Goal: Information Seeking & Learning: Learn about a topic

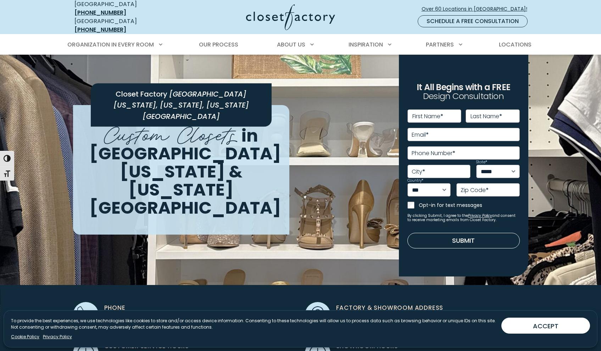
click at [542, 86] on img at bounding box center [300, 188] width 601 height 267
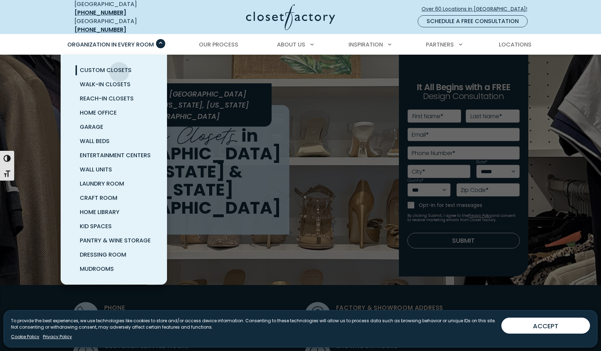
click at [119, 67] on span "Custom Closets" at bounding box center [106, 70] width 52 height 8
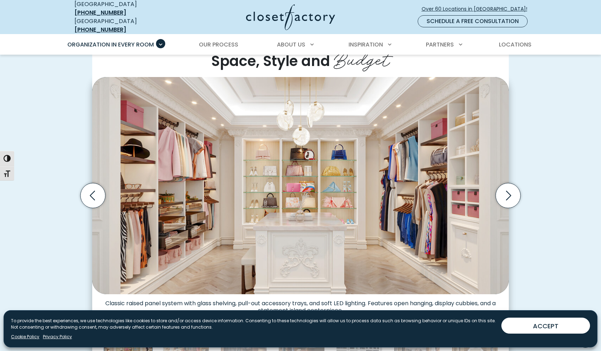
scroll to position [189, 0]
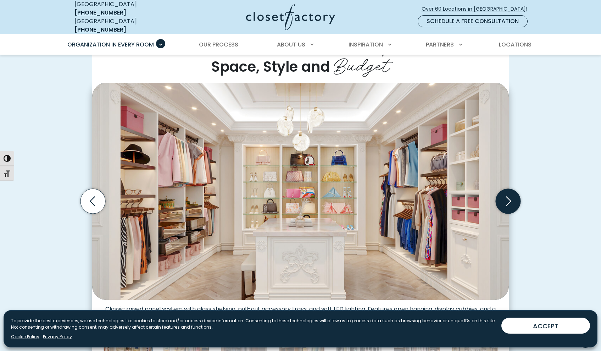
click at [512, 196] on icon "Next slide" at bounding box center [508, 201] width 25 height 25
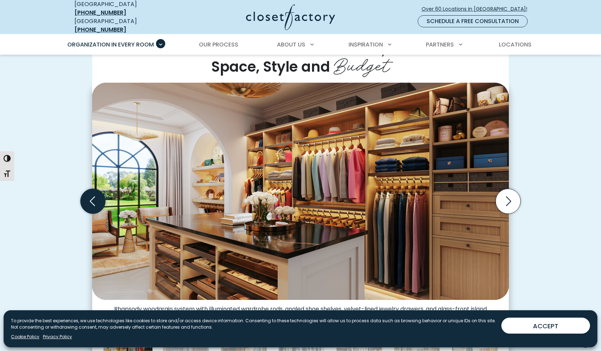
click at [96, 201] on icon "Previous slide" at bounding box center [93, 201] width 25 height 25
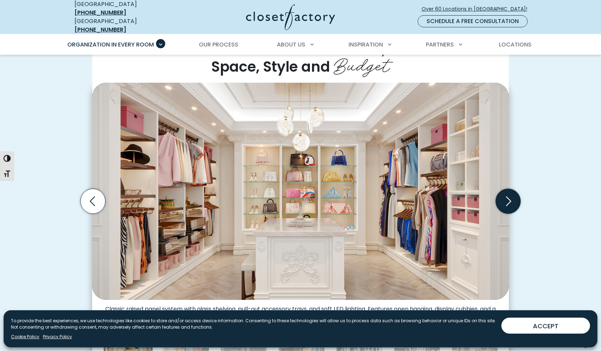
click at [511, 198] on icon "Next slide" at bounding box center [508, 201] width 25 height 25
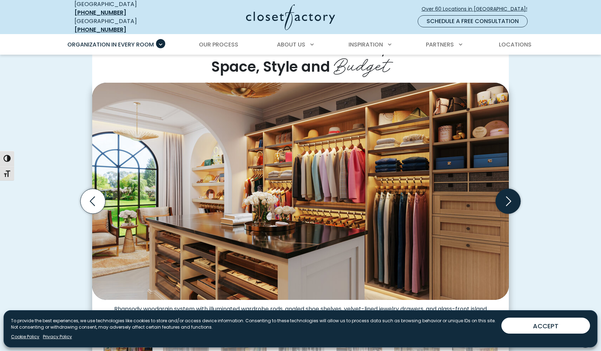
click at [510, 196] on icon "Next slide" at bounding box center [508, 201] width 5 height 10
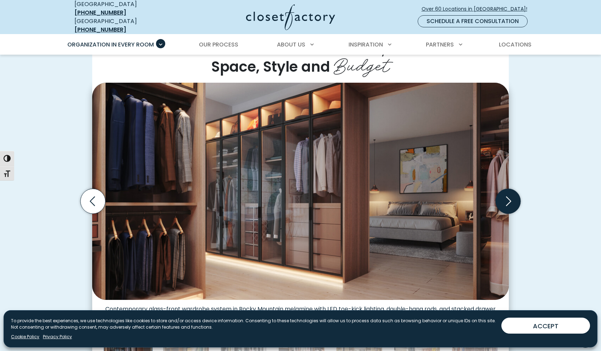
click at [510, 196] on icon "Next slide" at bounding box center [508, 201] width 5 height 10
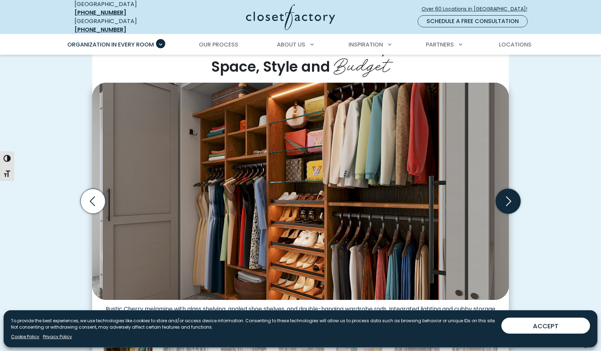
click at [510, 196] on icon "Next slide" at bounding box center [508, 201] width 5 height 10
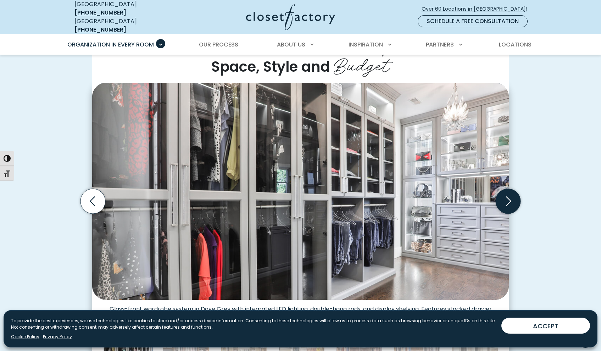
click at [507, 194] on icon "Next slide" at bounding box center [508, 201] width 25 height 25
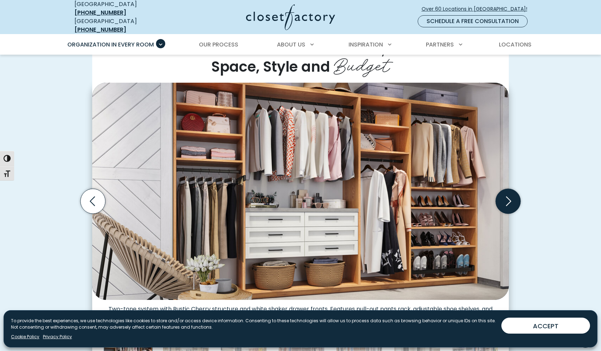
click at [511, 202] on icon "Next slide" at bounding box center [508, 201] width 25 height 25
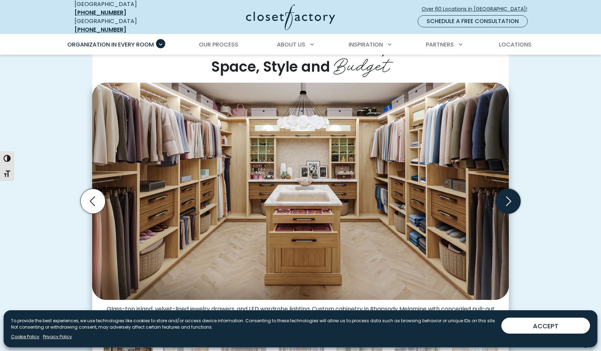
click at [511, 202] on icon "Next slide" at bounding box center [508, 201] width 25 height 25
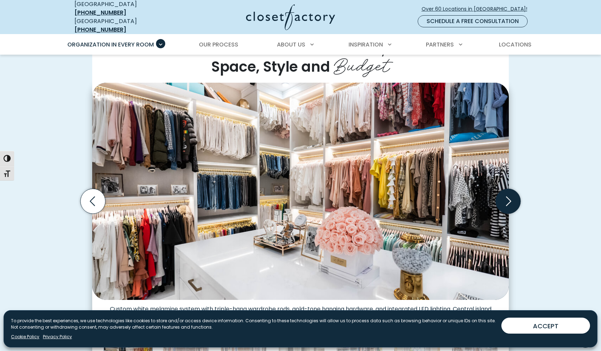
click at [511, 198] on icon "Next slide" at bounding box center [508, 201] width 25 height 25
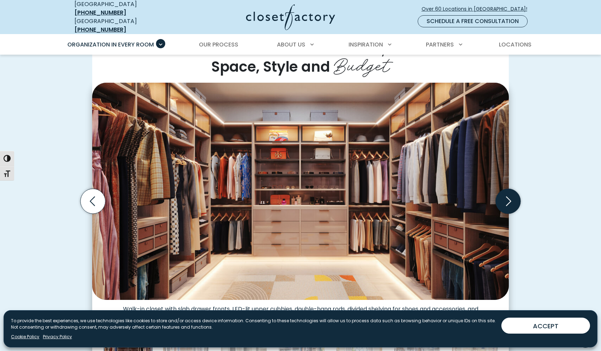
click at [511, 198] on icon "Next slide" at bounding box center [508, 201] width 25 height 25
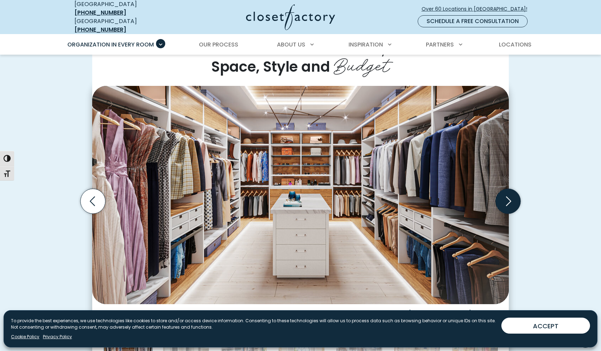
click at [511, 198] on icon "Next slide" at bounding box center [508, 201] width 25 height 25
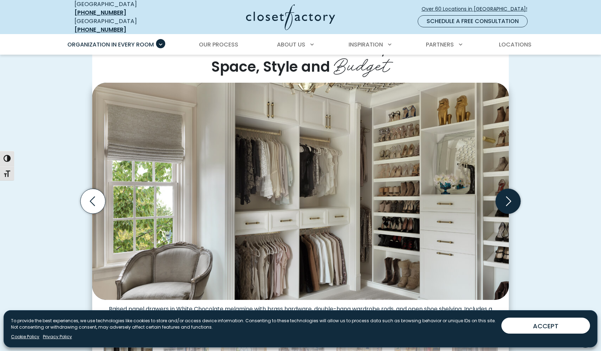
click at [508, 199] on icon "Next slide" at bounding box center [508, 201] width 5 height 10
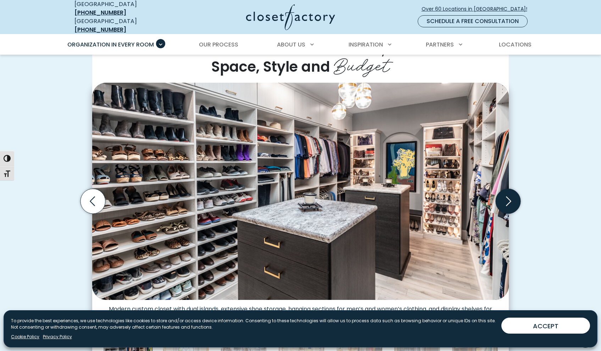
click at [508, 199] on icon "Next slide" at bounding box center [508, 201] width 5 height 10
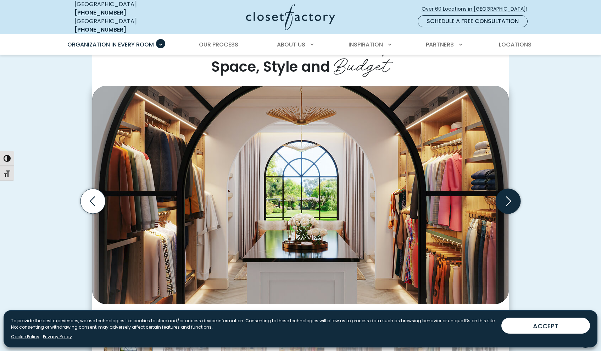
click at [508, 199] on icon "Next slide" at bounding box center [508, 201] width 5 height 10
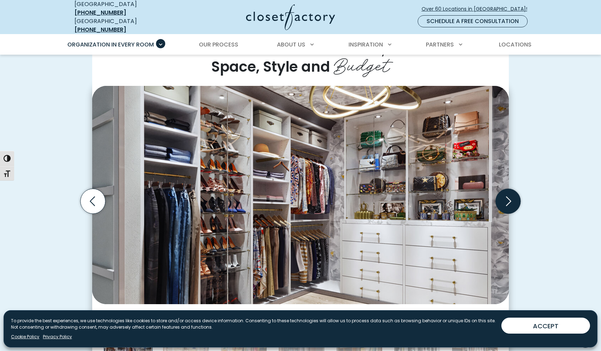
click at [508, 199] on icon "Next slide" at bounding box center [508, 201] width 5 height 10
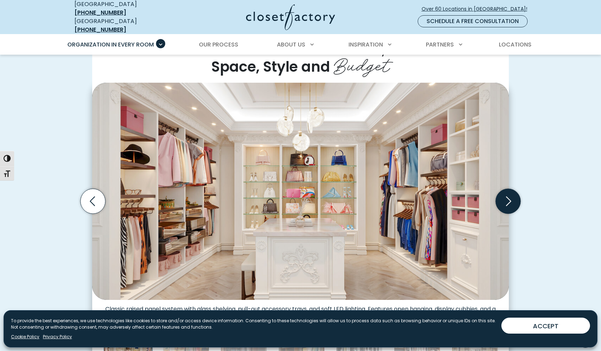
click at [508, 199] on icon "Next slide" at bounding box center [508, 201] width 5 height 10
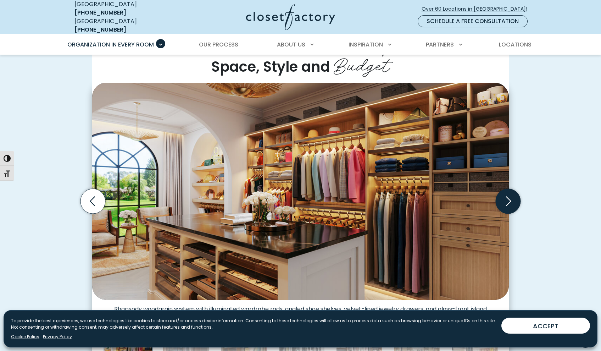
click at [508, 199] on icon "Next slide" at bounding box center [508, 201] width 5 height 10
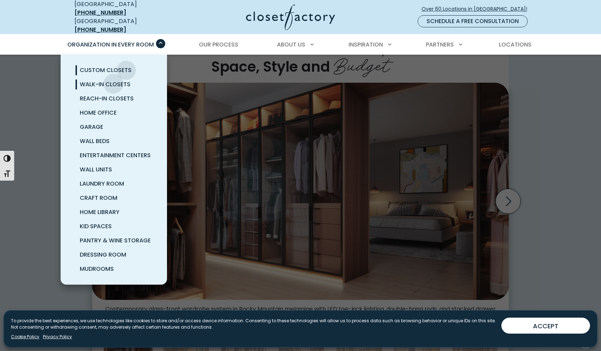
click at [114, 80] on span "Walk-In Closets" at bounding box center [105, 84] width 51 height 8
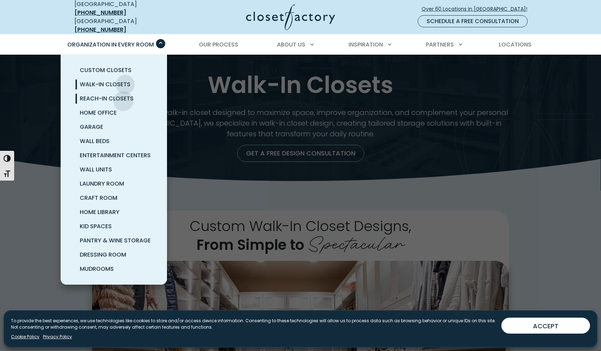
click at [123, 96] on span "Reach-In Closets" at bounding box center [107, 98] width 54 height 8
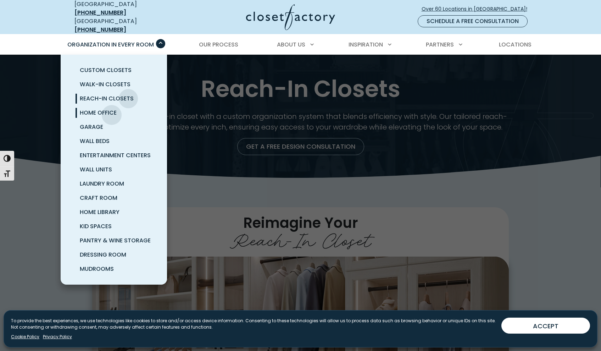
click at [112, 110] on span "Home Office" at bounding box center [98, 113] width 37 height 8
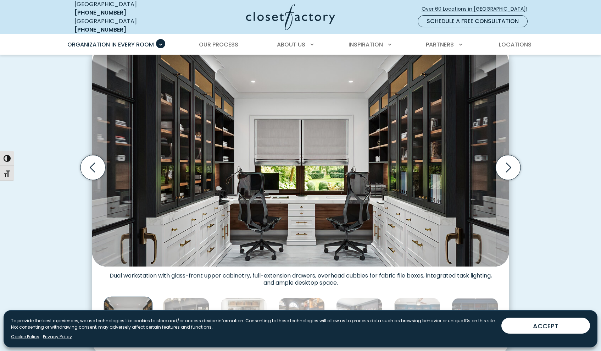
scroll to position [215, 0]
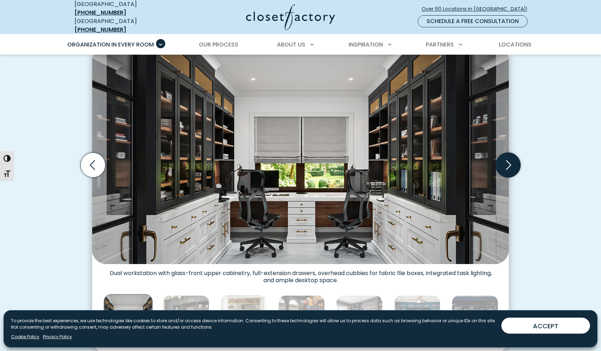
click at [509, 161] on icon "Next slide" at bounding box center [508, 164] width 25 height 25
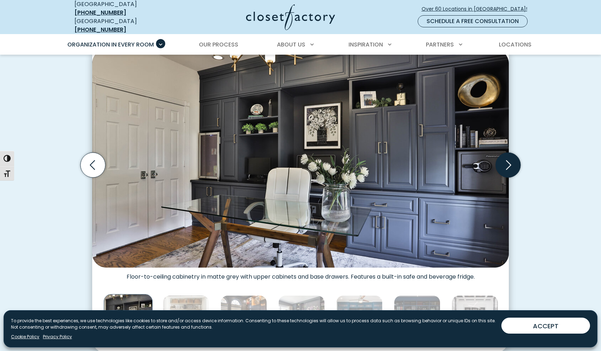
click at [509, 161] on icon "Next slide" at bounding box center [508, 164] width 25 height 25
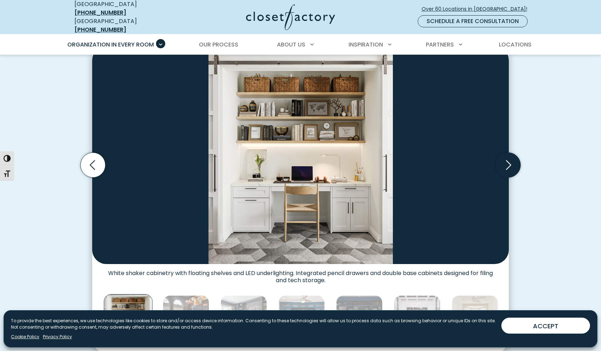
click at [507, 159] on icon "Next slide" at bounding box center [508, 164] width 25 height 25
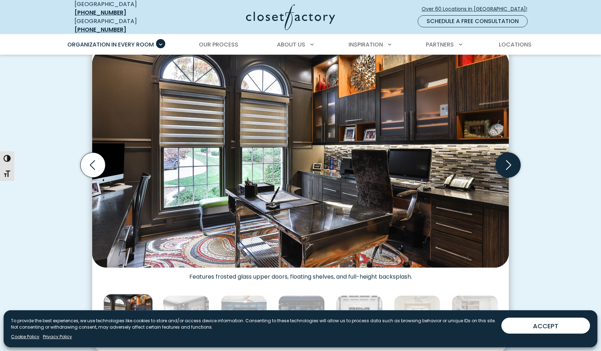
click at [507, 159] on icon "Next slide" at bounding box center [508, 164] width 25 height 25
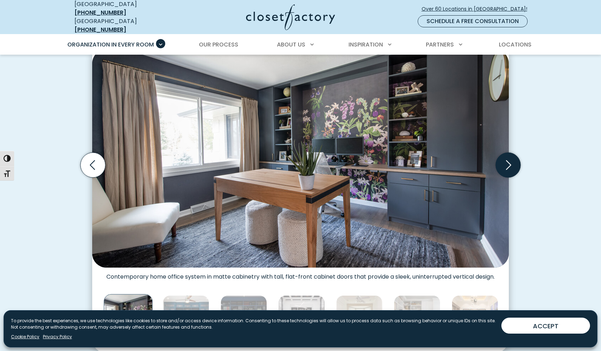
click at [507, 159] on icon "Next slide" at bounding box center [508, 164] width 25 height 25
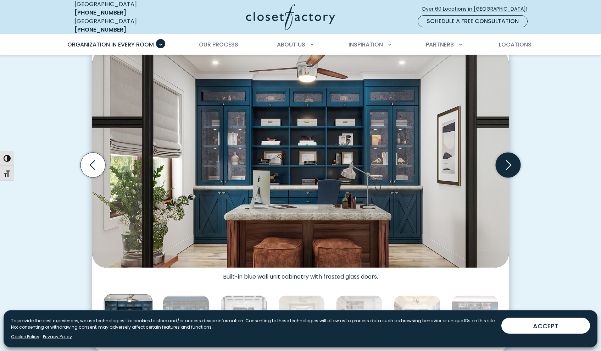
click at [507, 159] on icon "Next slide" at bounding box center [508, 164] width 25 height 25
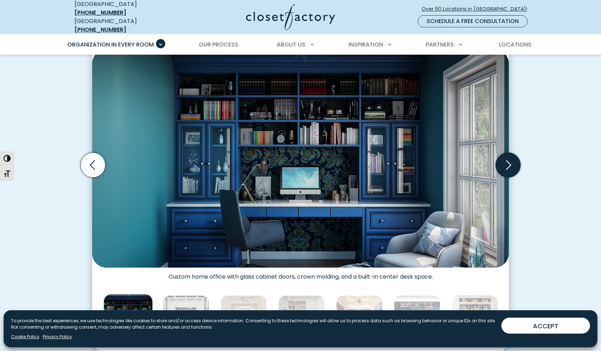
click at [507, 159] on icon "Next slide" at bounding box center [508, 164] width 25 height 25
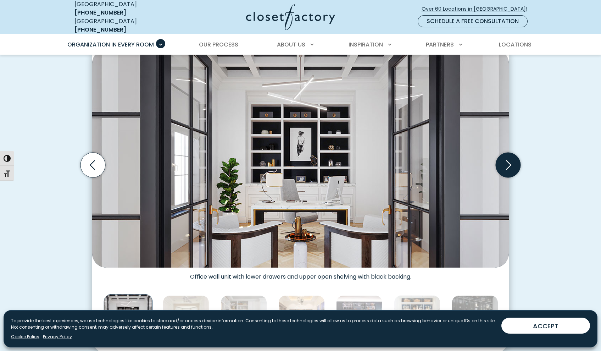
click at [507, 159] on icon "Next slide" at bounding box center [508, 164] width 25 height 25
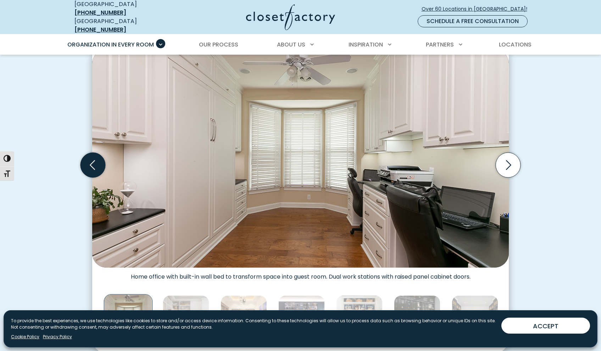
click at [93, 166] on icon "Previous slide" at bounding box center [93, 164] width 25 height 25
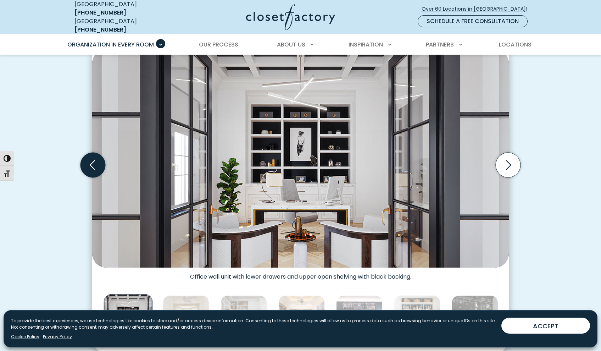
click at [93, 166] on icon "Previous slide" at bounding box center [93, 164] width 25 height 25
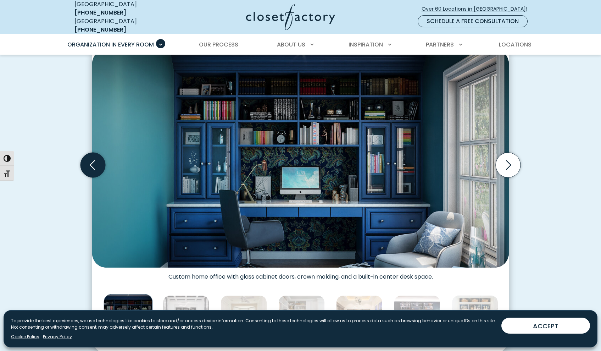
click at [93, 166] on icon "Previous slide" at bounding box center [93, 164] width 25 height 25
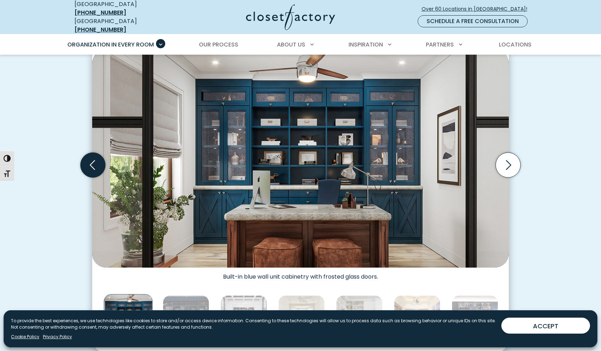
click at [93, 166] on icon "Previous slide" at bounding box center [93, 164] width 25 height 25
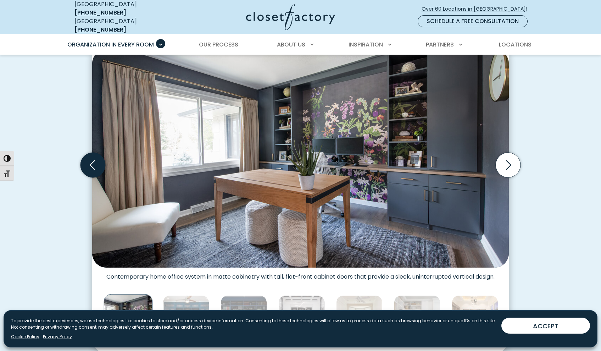
click at [93, 166] on icon "Previous slide" at bounding box center [93, 164] width 25 height 25
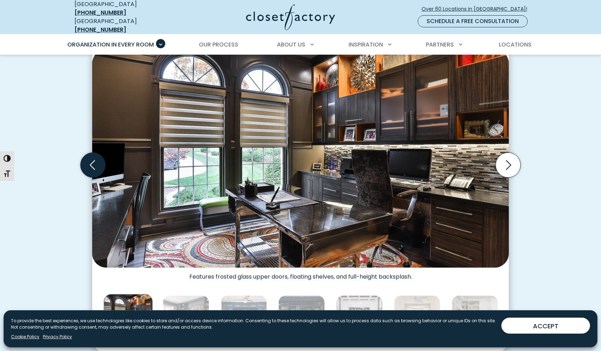
click at [93, 166] on icon "Previous slide" at bounding box center [93, 164] width 25 height 25
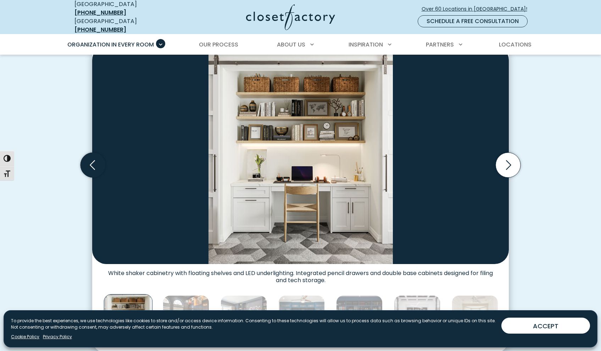
click at [93, 166] on icon "Previous slide" at bounding box center [93, 164] width 25 height 25
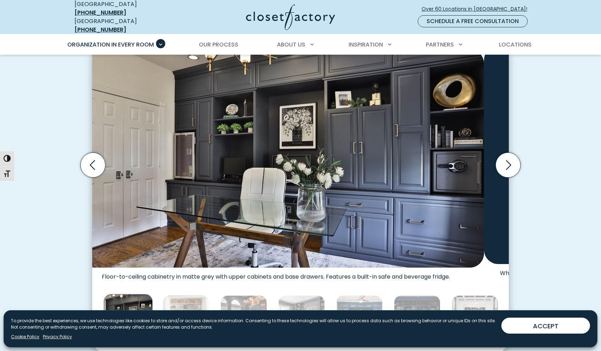
drag, startPoint x: 454, startPoint y: 167, endPoint x: 406, endPoint y: 177, distance: 49.5
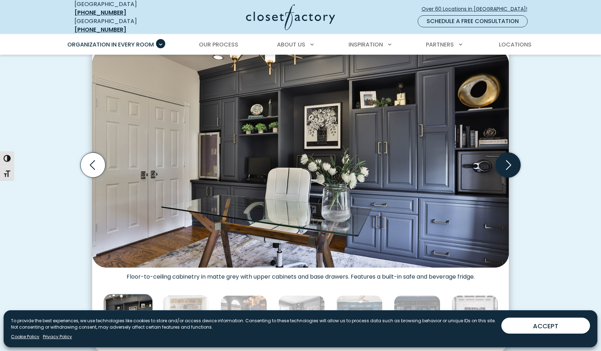
click at [509, 159] on icon "Next slide" at bounding box center [508, 164] width 25 height 25
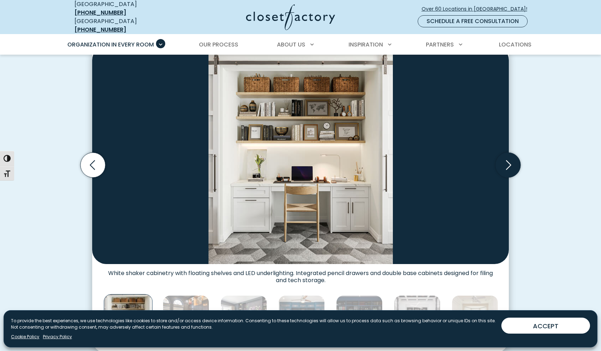
click at [509, 159] on icon "Next slide" at bounding box center [508, 164] width 25 height 25
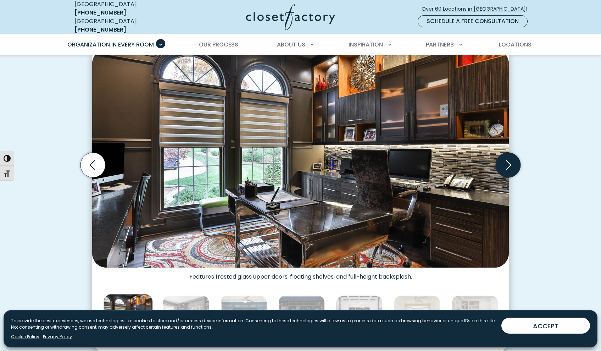
click at [509, 159] on icon "Next slide" at bounding box center [508, 164] width 25 height 25
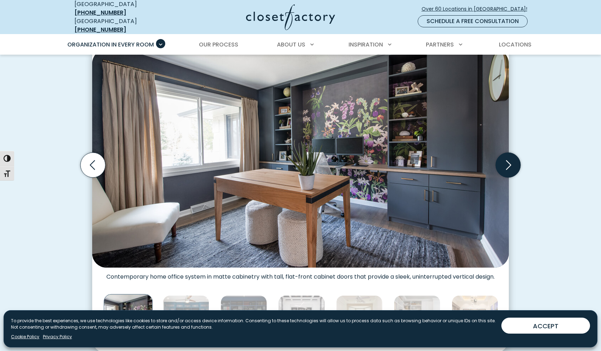
click at [509, 159] on icon "Next slide" at bounding box center [508, 164] width 25 height 25
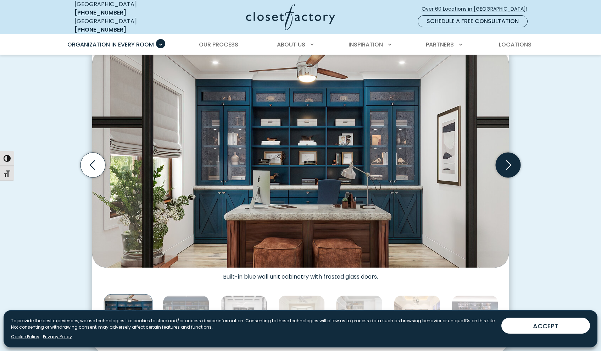
click at [509, 159] on icon "Next slide" at bounding box center [508, 164] width 25 height 25
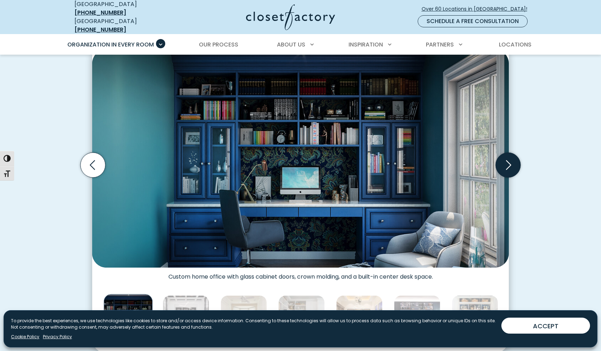
click at [509, 159] on icon "Next slide" at bounding box center [508, 164] width 25 height 25
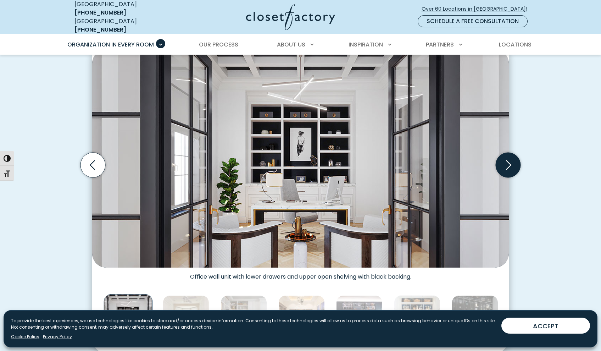
click at [509, 159] on icon "Next slide" at bounding box center [508, 164] width 25 height 25
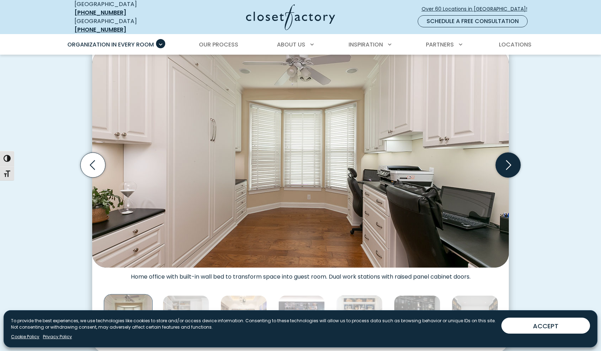
click at [509, 159] on icon "Next slide" at bounding box center [508, 164] width 25 height 25
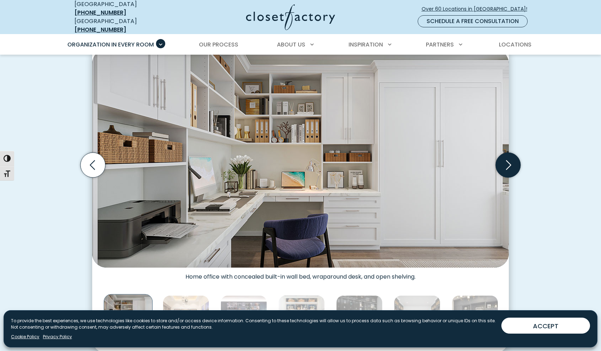
click at [509, 159] on icon "Next slide" at bounding box center [508, 164] width 25 height 25
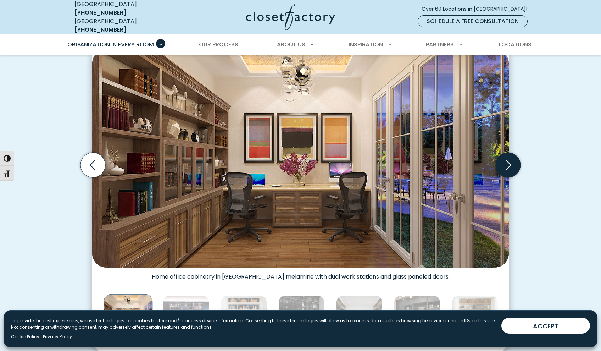
click at [509, 159] on icon "Next slide" at bounding box center [508, 164] width 25 height 25
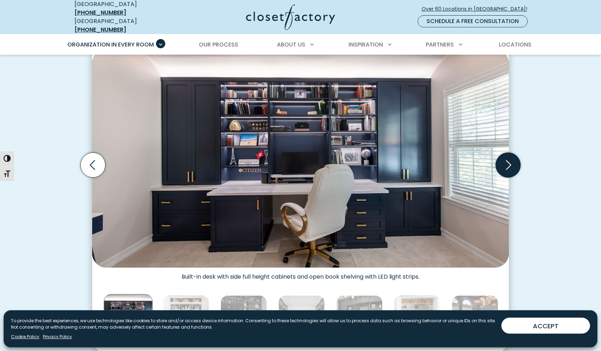
click at [509, 159] on icon "Next slide" at bounding box center [508, 164] width 25 height 25
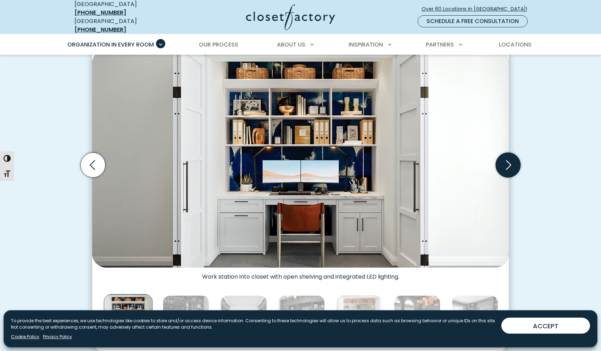
click at [509, 159] on icon "Next slide" at bounding box center [508, 164] width 25 height 25
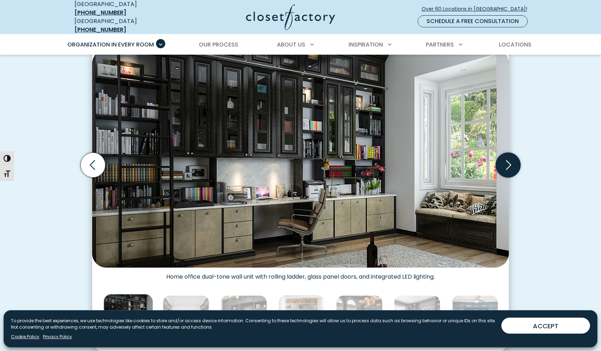
click at [509, 159] on icon "Next slide" at bounding box center [508, 164] width 25 height 25
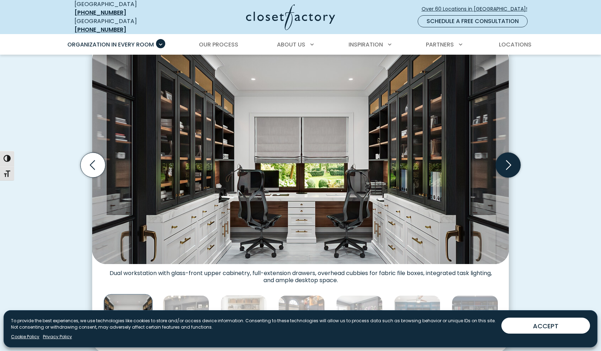
click at [509, 159] on icon "Next slide" at bounding box center [508, 164] width 25 height 25
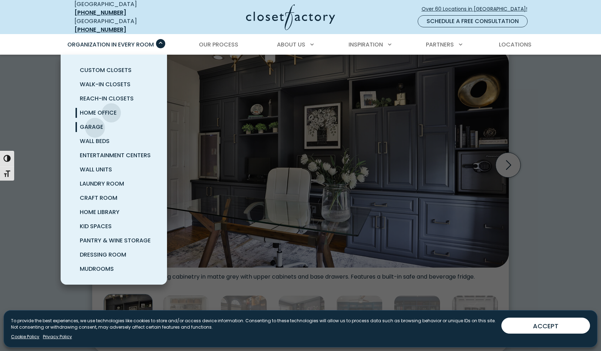
click at [95, 123] on span "Garage" at bounding box center [91, 127] width 23 height 8
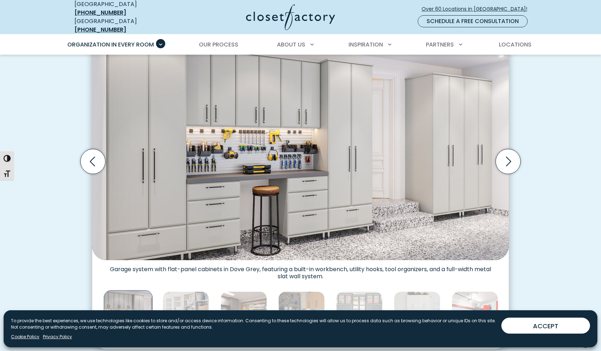
scroll to position [212, 0]
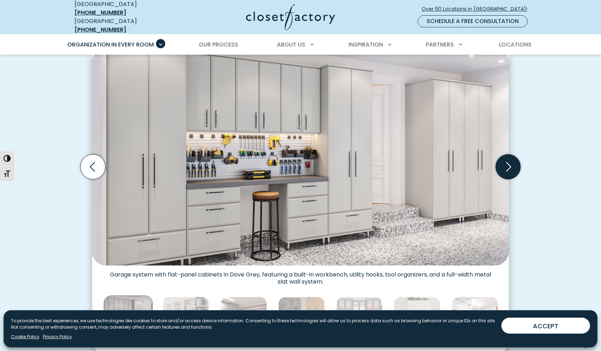
click at [511, 165] on icon "Next slide" at bounding box center [508, 166] width 25 height 25
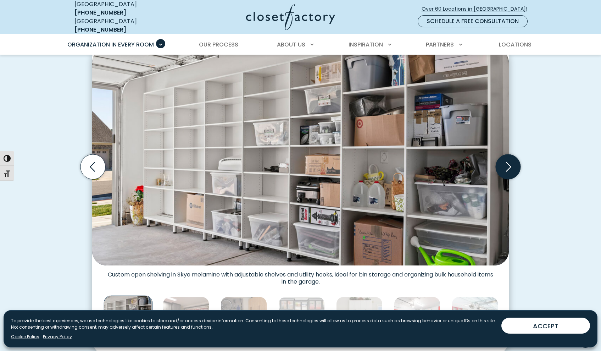
click at [508, 164] on icon "Next slide" at bounding box center [508, 167] width 5 height 10
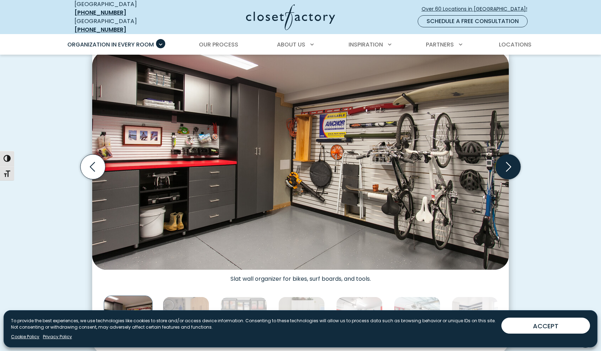
click at [509, 163] on icon "Next slide" at bounding box center [508, 167] width 5 height 10
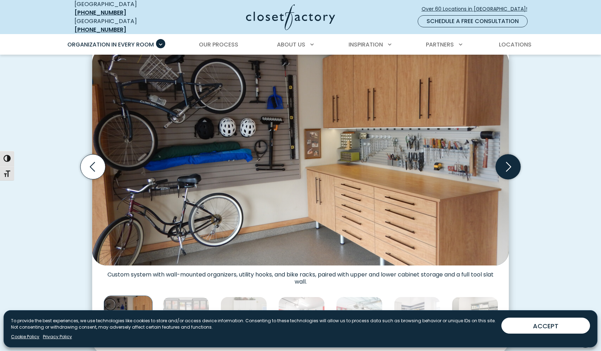
click at [509, 163] on icon "Next slide" at bounding box center [508, 167] width 5 height 10
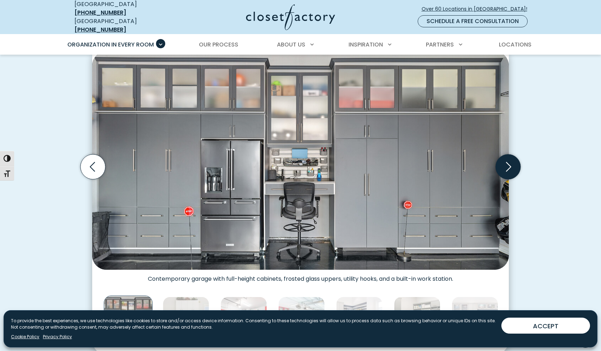
click at [509, 163] on icon "Next slide" at bounding box center [508, 167] width 5 height 10
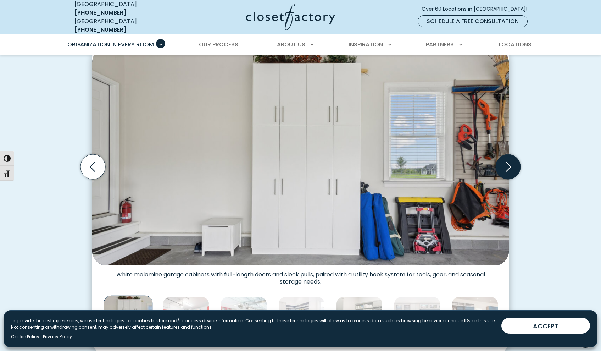
click at [509, 163] on icon "Next slide" at bounding box center [508, 167] width 5 height 10
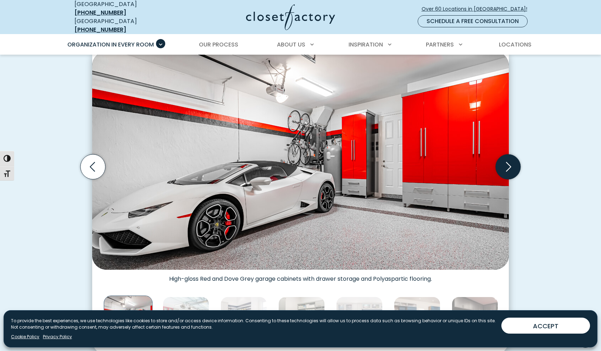
click at [509, 163] on icon "Next slide" at bounding box center [508, 167] width 5 height 10
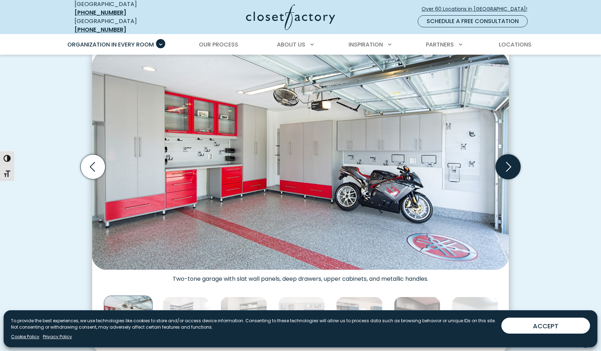
click at [510, 161] on icon "Next slide" at bounding box center [508, 166] width 25 height 25
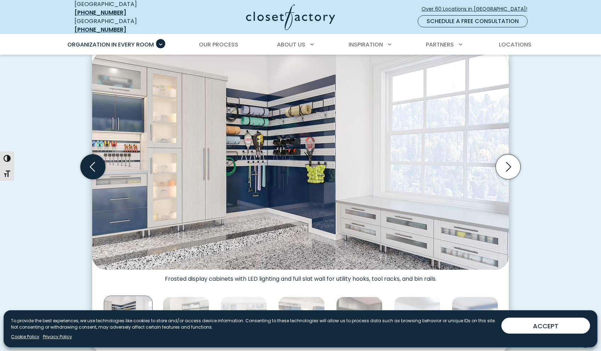
click at [96, 159] on icon "Previous slide" at bounding box center [93, 166] width 25 height 25
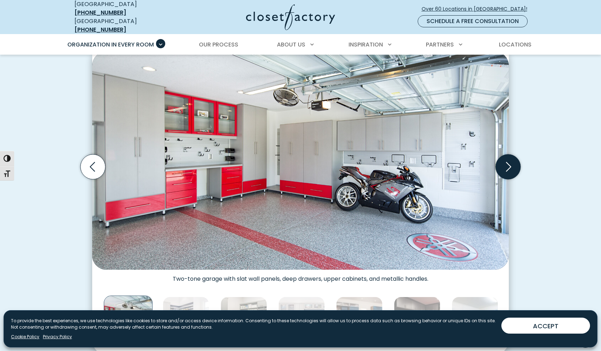
click at [510, 165] on icon "Next slide" at bounding box center [508, 166] width 25 height 25
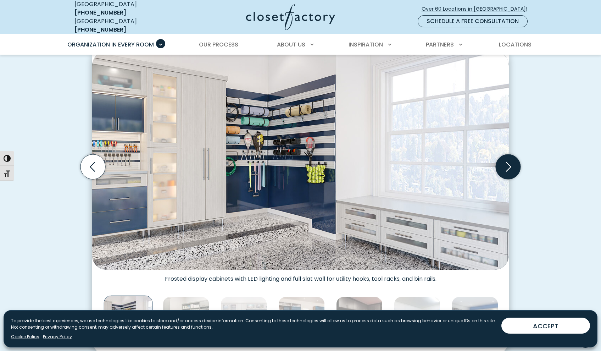
click at [510, 165] on icon "Next slide" at bounding box center [508, 166] width 25 height 25
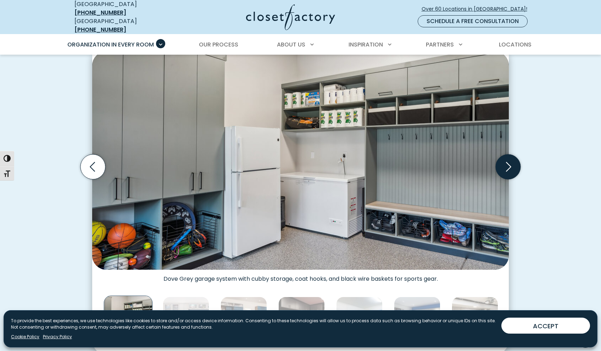
click at [509, 161] on icon "Next slide" at bounding box center [508, 166] width 25 height 25
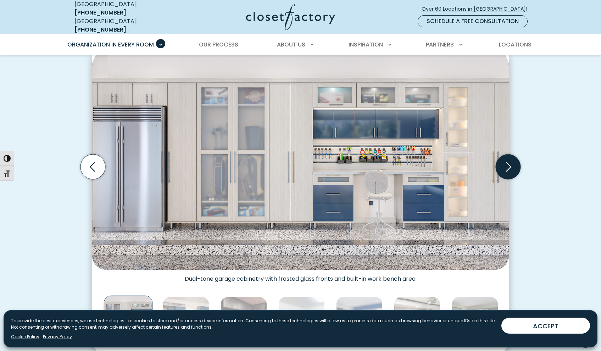
click at [509, 161] on icon "Next slide" at bounding box center [508, 166] width 25 height 25
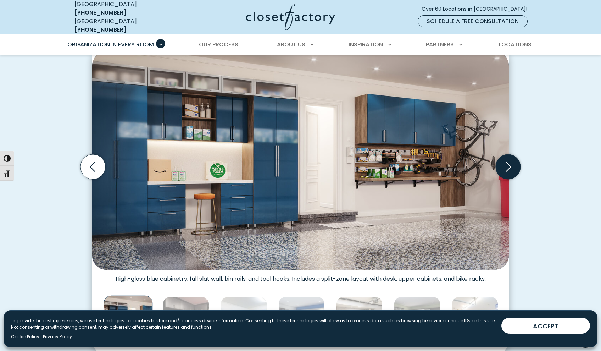
click at [511, 160] on icon "Next slide" at bounding box center [508, 166] width 25 height 25
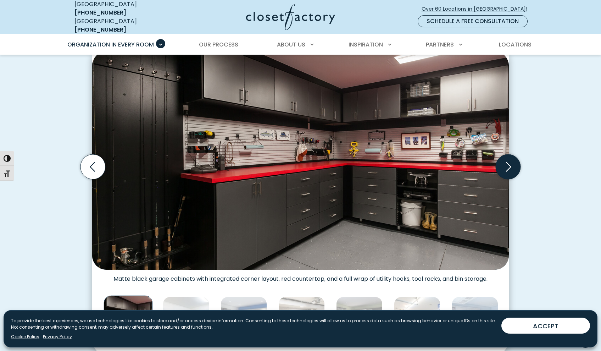
click at [511, 160] on icon "Next slide" at bounding box center [508, 166] width 25 height 25
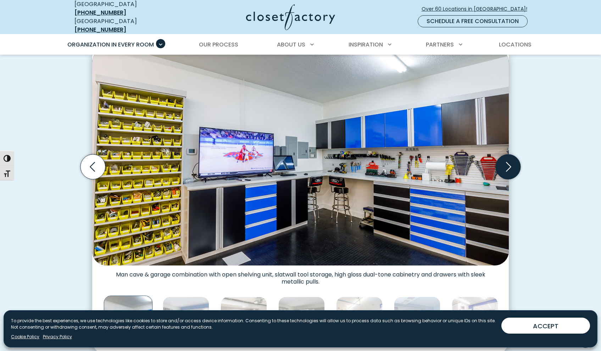
click at [511, 160] on icon "Next slide" at bounding box center [508, 166] width 25 height 25
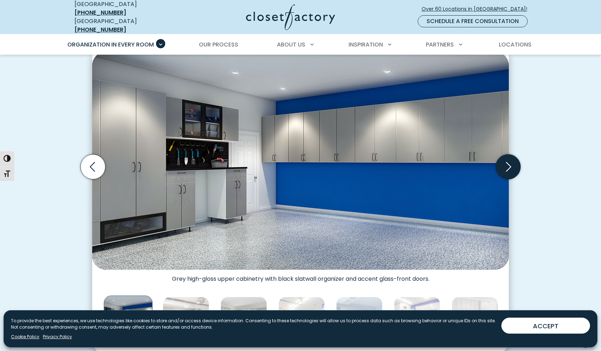
click at [509, 161] on icon "Next slide" at bounding box center [508, 166] width 25 height 25
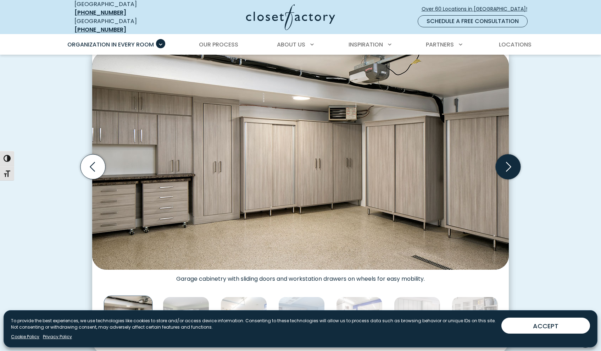
click at [509, 161] on icon "Next slide" at bounding box center [508, 166] width 25 height 25
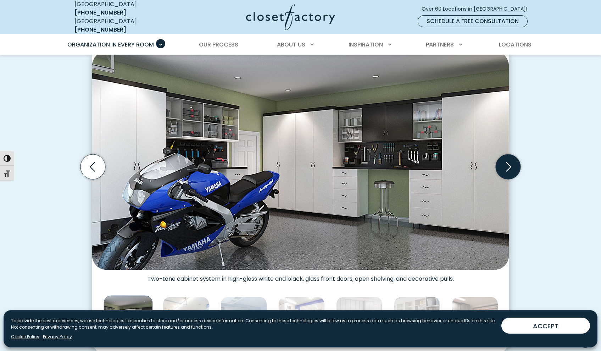
click at [509, 161] on icon "Next slide" at bounding box center [508, 166] width 25 height 25
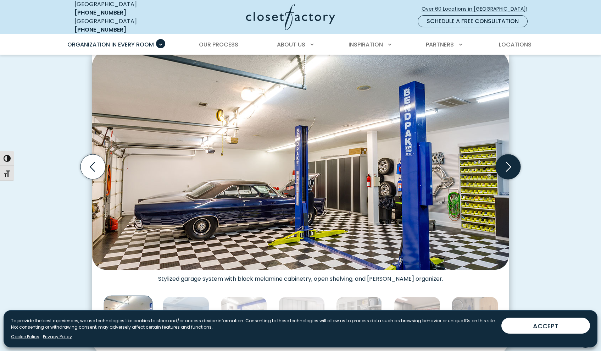
click at [509, 161] on icon "Next slide" at bounding box center [508, 166] width 25 height 25
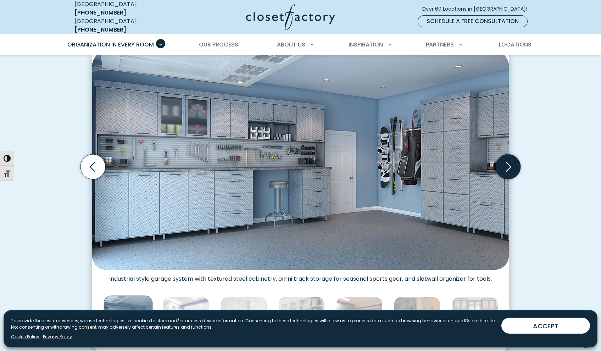
click at [509, 161] on icon "Next slide" at bounding box center [508, 166] width 25 height 25
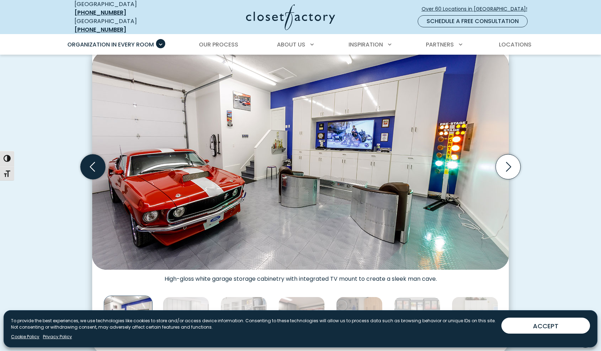
click at [92, 162] on icon "Previous slide" at bounding box center [93, 166] width 25 height 25
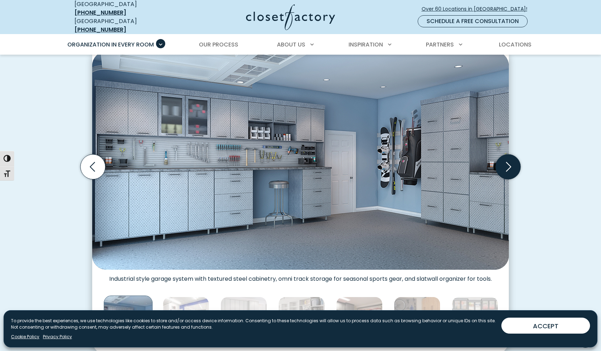
click at [509, 161] on icon "Next slide" at bounding box center [508, 166] width 25 height 25
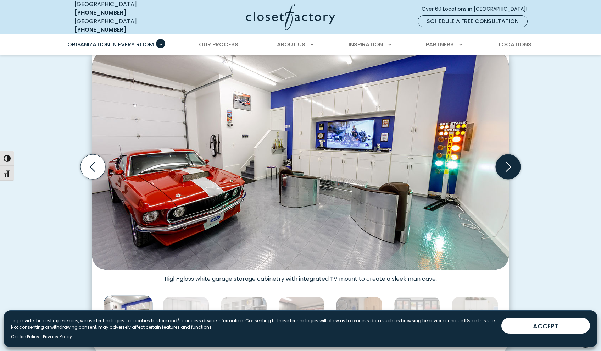
click at [509, 161] on icon "Next slide" at bounding box center [508, 166] width 25 height 25
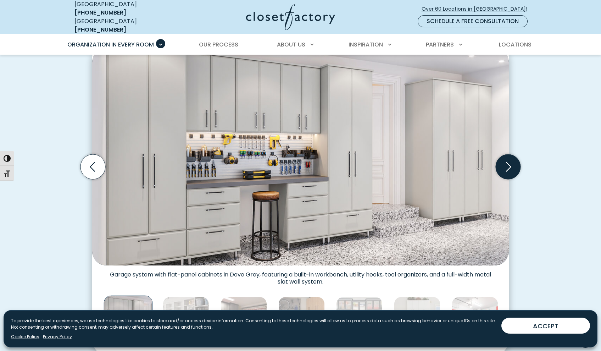
click at [509, 161] on icon "Next slide" at bounding box center [508, 166] width 25 height 25
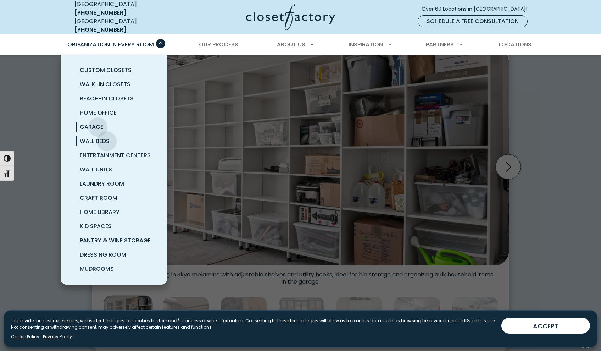
click at [107, 137] on span "Wall Beds" at bounding box center [95, 141] width 30 height 8
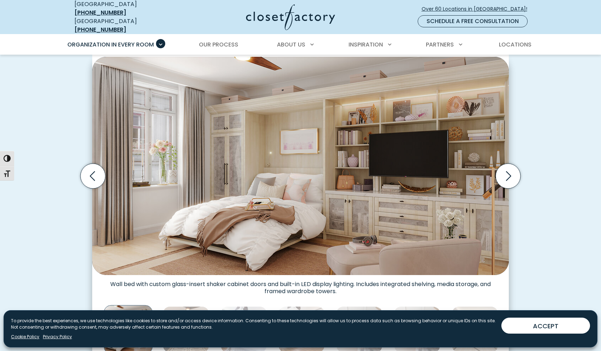
scroll to position [209, 0]
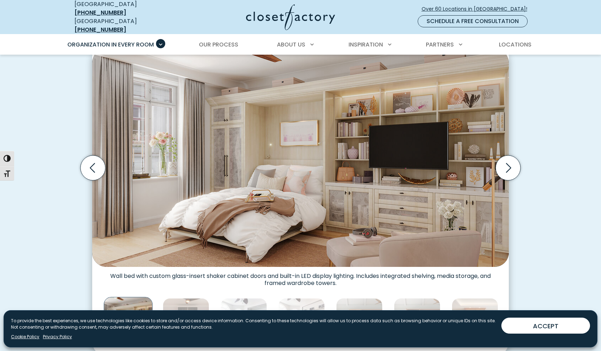
click at [596, 59] on div "Create Multi-Functional Spaces with Built-In Wall Beds Wall bed built into shak…" at bounding box center [300, 176] width 601 height 397
click at [510, 164] on icon "Next slide" at bounding box center [508, 167] width 25 height 25
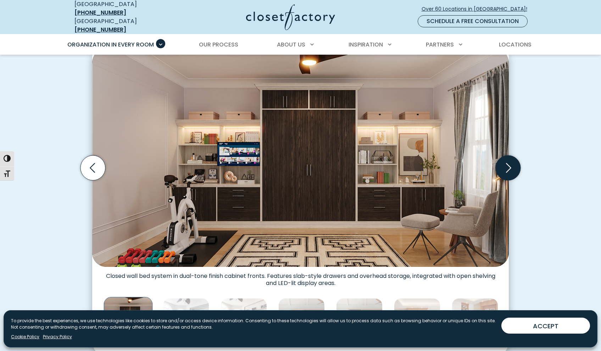
click at [510, 164] on icon "Next slide" at bounding box center [508, 167] width 25 height 25
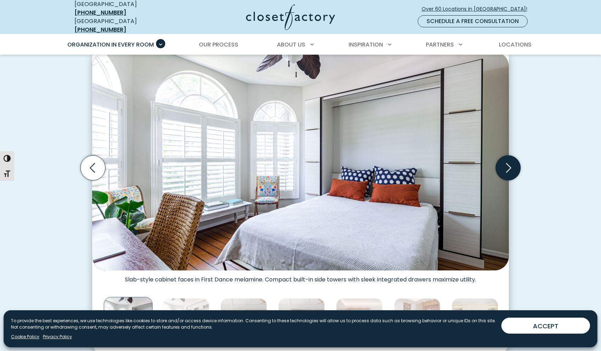
click at [510, 164] on icon "Next slide" at bounding box center [508, 167] width 25 height 25
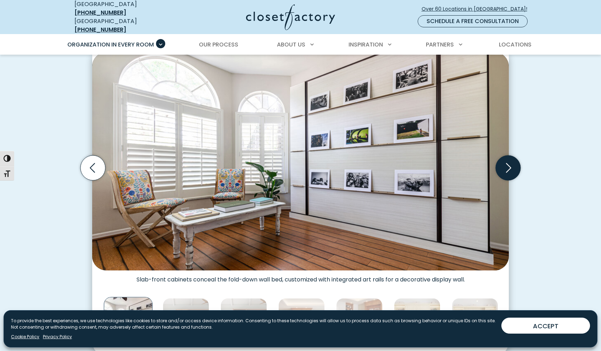
click at [510, 164] on icon "Next slide" at bounding box center [508, 167] width 25 height 25
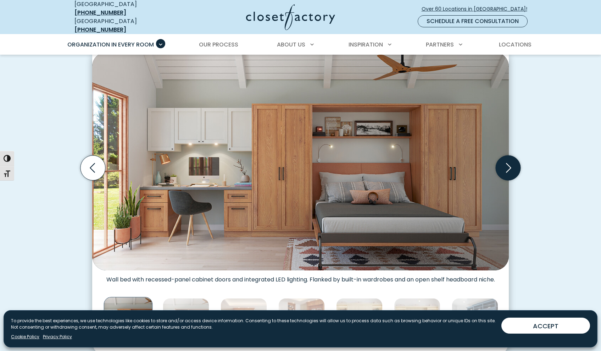
click at [510, 164] on icon "Next slide" at bounding box center [508, 167] width 25 height 25
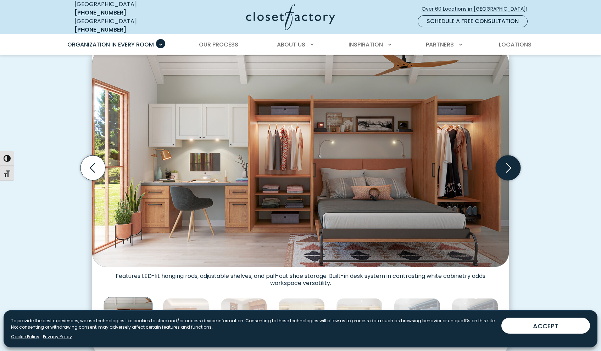
click at [510, 164] on icon "Next slide" at bounding box center [508, 167] width 25 height 25
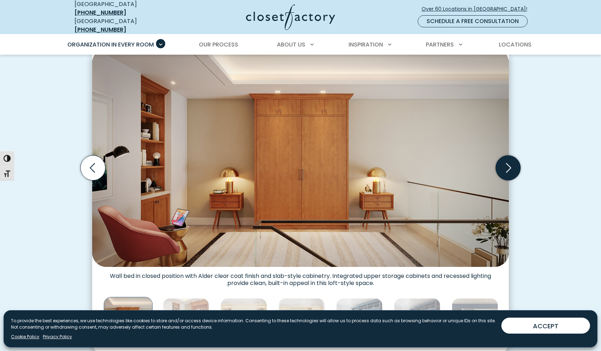
click at [510, 164] on icon "Next slide" at bounding box center [508, 167] width 25 height 25
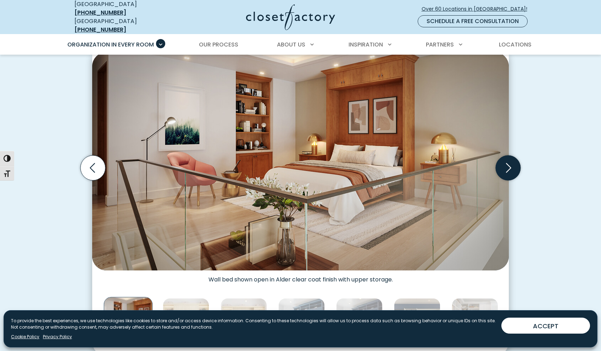
click at [510, 164] on icon "Next slide" at bounding box center [508, 167] width 25 height 25
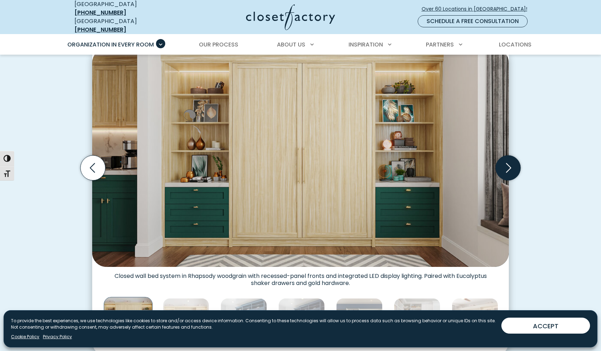
click at [510, 164] on icon "Next slide" at bounding box center [508, 167] width 25 height 25
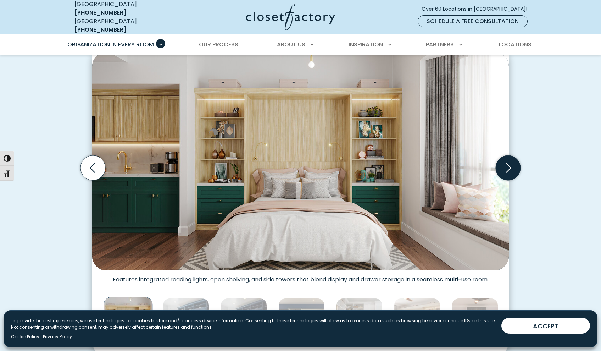
click at [510, 164] on icon "Next slide" at bounding box center [508, 167] width 25 height 25
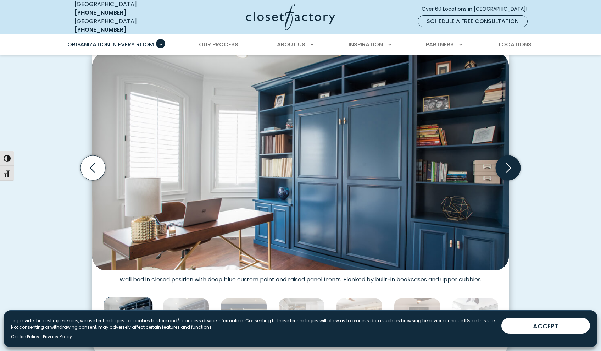
click at [509, 163] on icon "Next slide" at bounding box center [508, 167] width 25 height 25
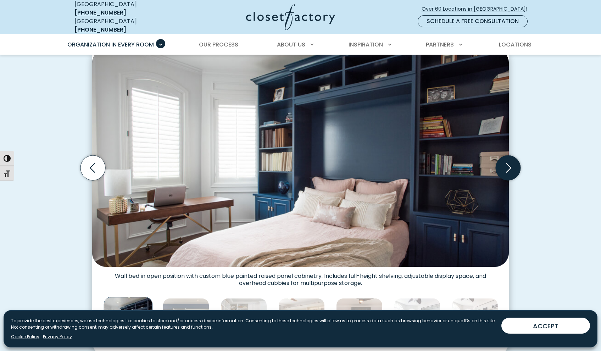
click at [509, 163] on icon "Next slide" at bounding box center [508, 167] width 25 height 25
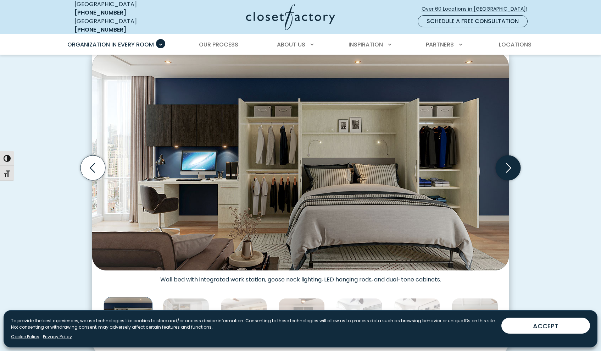
click at [509, 163] on icon "Next slide" at bounding box center [508, 167] width 25 height 25
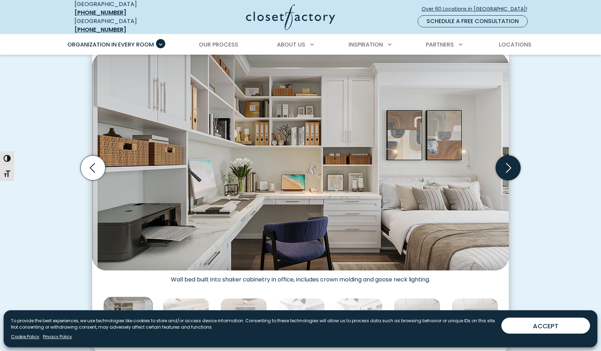
click at [509, 163] on icon "Next slide" at bounding box center [508, 167] width 25 height 25
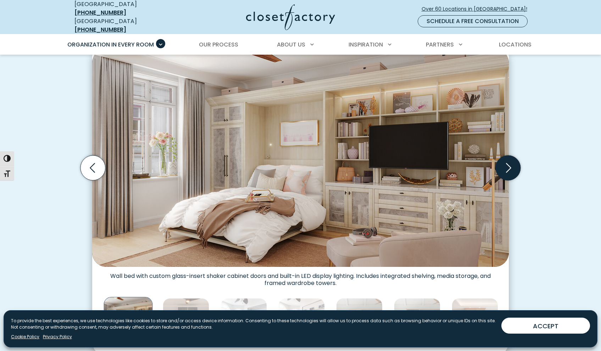
click at [509, 163] on icon "Next slide" at bounding box center [508, 167] width 25 height 25
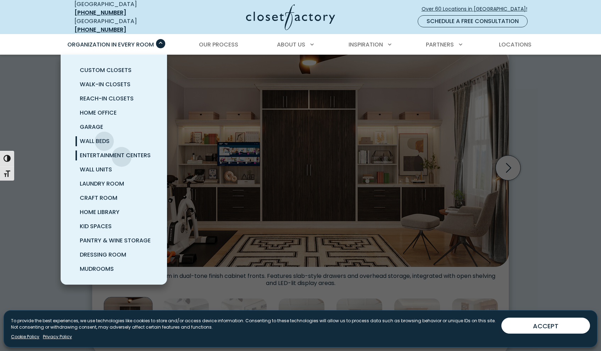
click at [122, 151] on span "Entertainment Centers" at bounding box center [115, 155] width 71 height 8
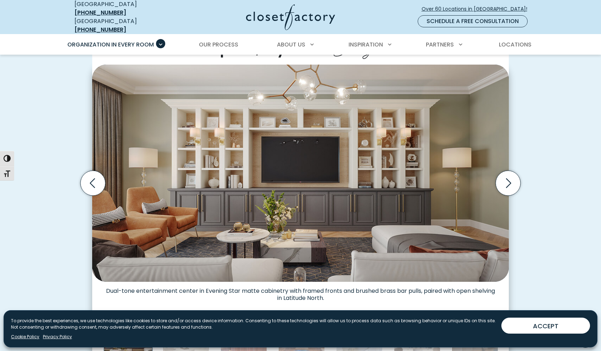
scroll to position [191, 0]
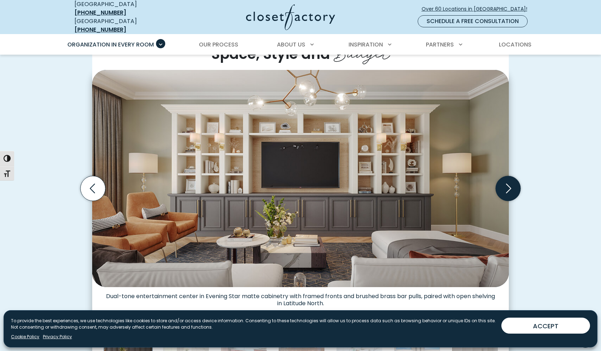
click at [509, 184] on icon "Next slide" at bounding box center [508, 188] width 25 height 25
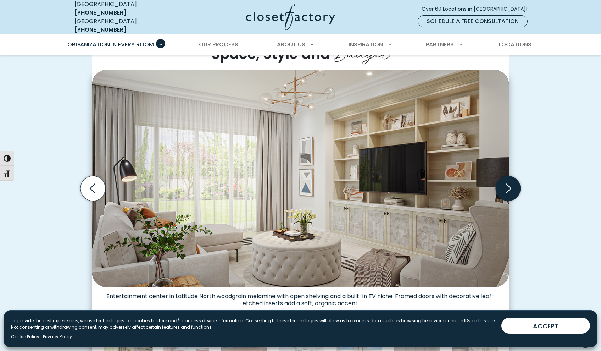
click at [509, 184] on icon "Next slide" at bounding box center [508, 188] width 25 height 25
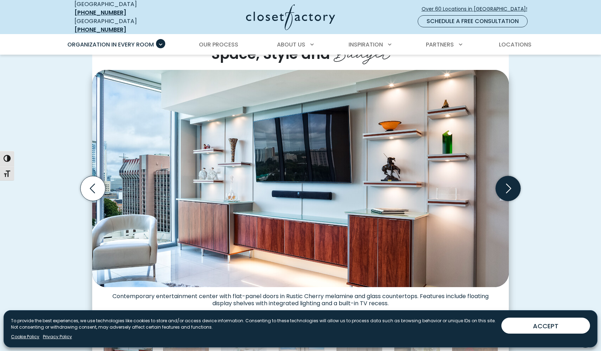
click at [510, 184] on icon "Next slide" at bounding box center [508, 189] width 5 height 10
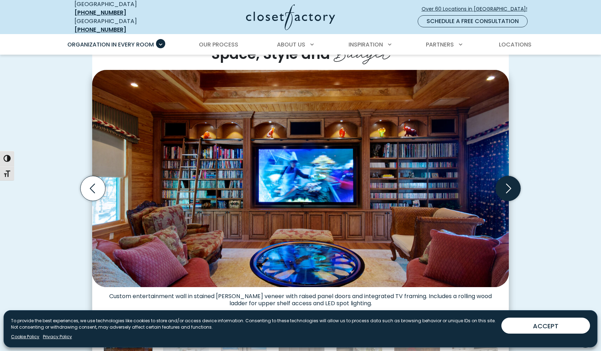
click at [510, 184] on icon "Next slide" at bounding box center [508, 189] width 5 height 10
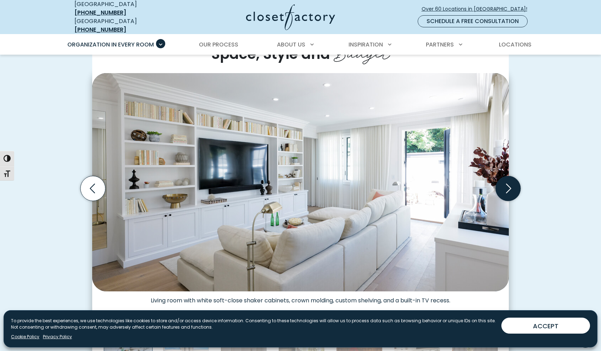
click at [510, 182] on icon "Next slide" at bounding box center [508, 188] width 25 height 25
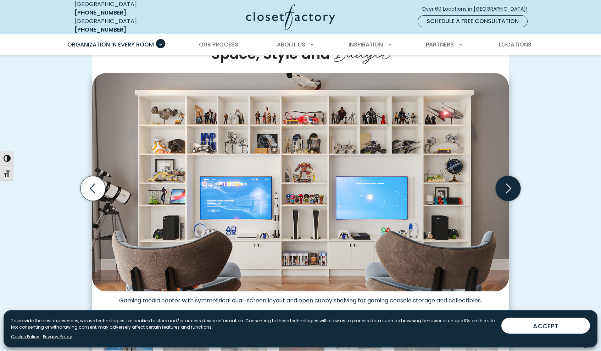
click at [510, 182] on icon "Next slide" at bounding box center [508, 188] width 25 height 25
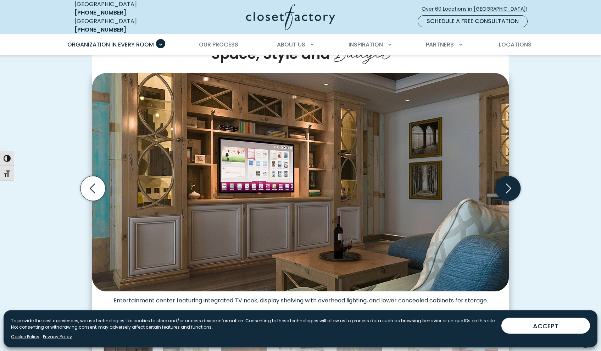
click at [510, 182] on icon "Next slide" at bounding box center [508, 188] width 25 height 25
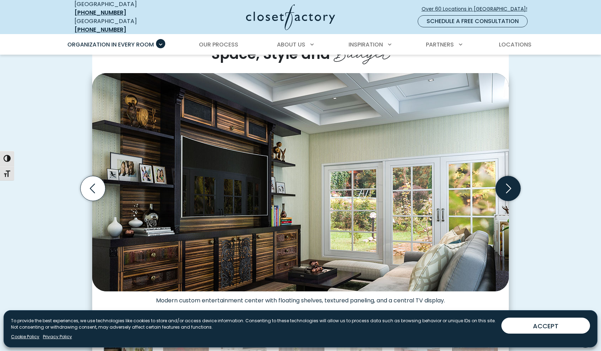
click at [510, 182] on icon "Next slide" at bounding box center [508, 188] width 25 height 25
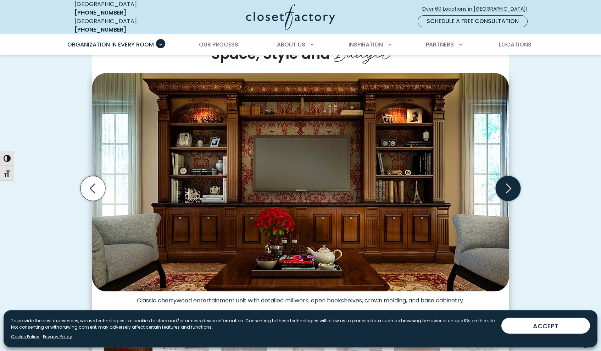
click at [510, 182] on icon "Next slide" at bounding box center [508, 188] width 25 height 25
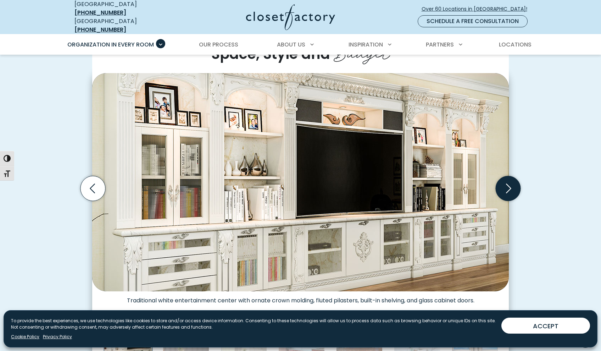
click at [509, 183] on icon "Next slide" at bounding box center [508, 188] width 25 height 25
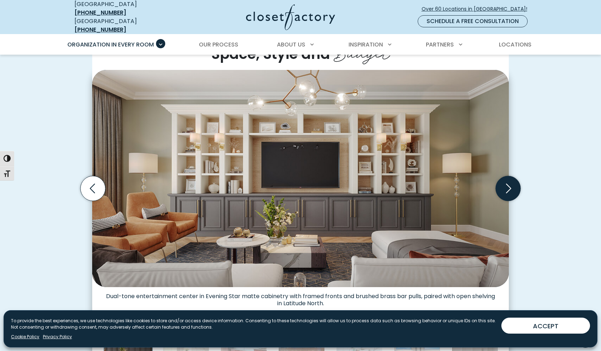
click at [509, 183] on icon "Next slide" at bounding box center [508, 188] width 25 height 25
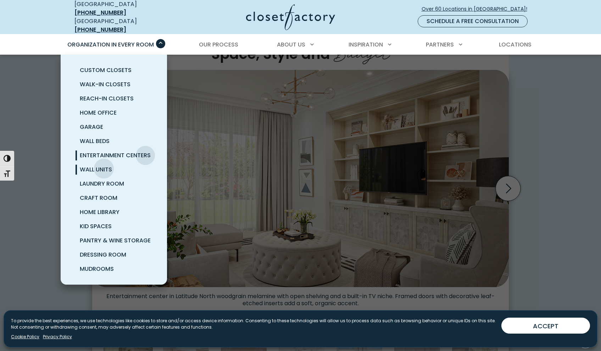
click at [104, 165] on span "Wall Units" at bounding box center [96, 169] width 32 height 8
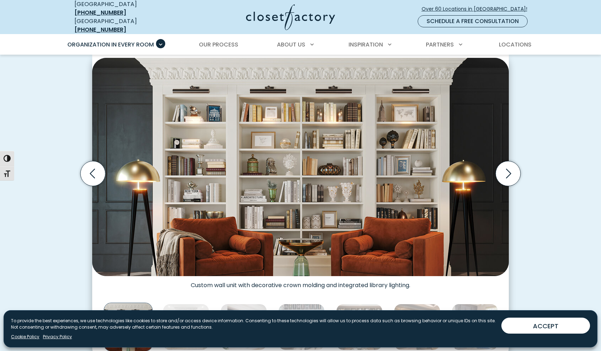
scroll to position [220, 0]
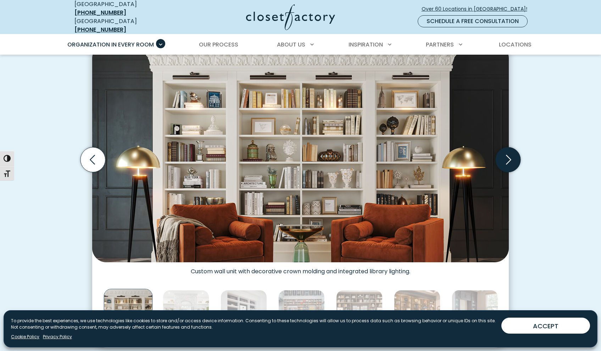
click at [510, 155] on icon "Next slide" at bounding box center [508, 160] width 5 height 10
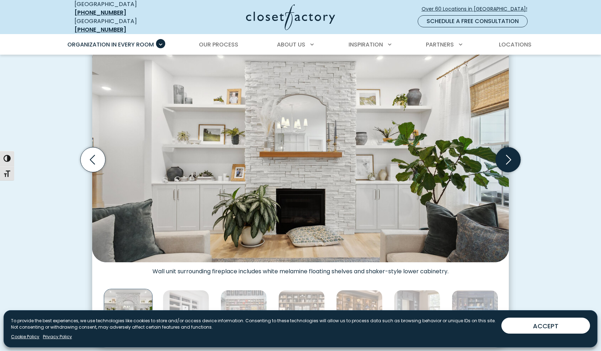
click at [510, 154] on icon "Next slide" at bounding box center [508, 159] width 25 height 25
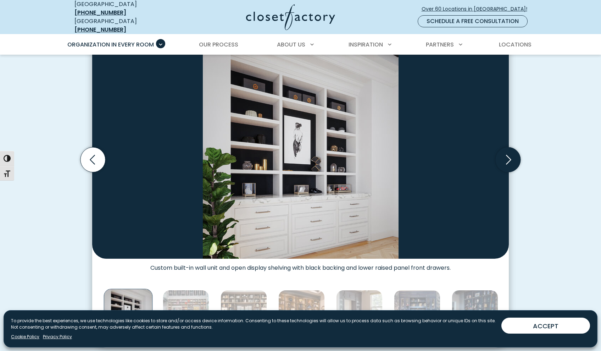
click at [510, 154] on icon "Next slide" at bounding box center [508, 159] width 25 height 25
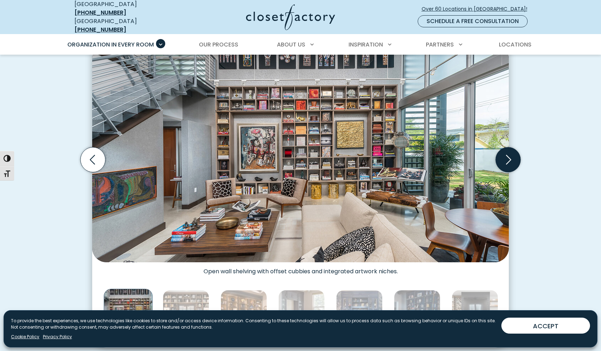
click at [508, 155] on icon "Next slide" at bounding box center [508, 159] width 25 height 25
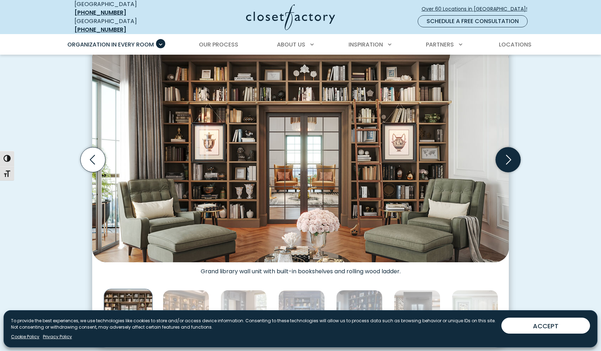
click at [508, 155] on icon "Next slide" at bounding box center [508, 159] width 25 height 25
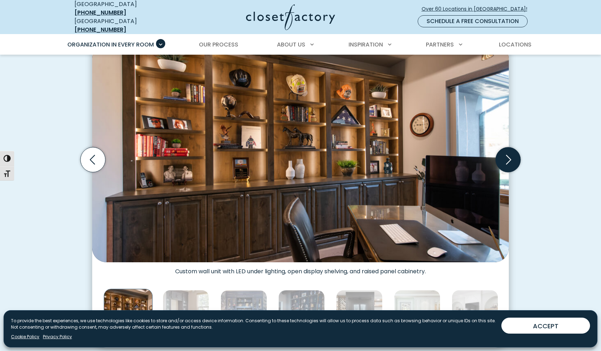
click at [508, 155] on icon "Next slide" at bounding box center [508, 159] width 25 height 25
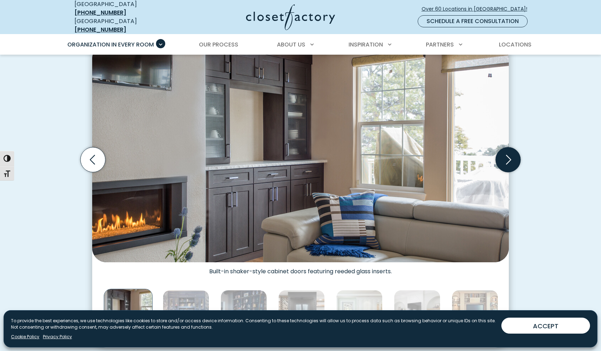
click at [508, 155] on icon "Next slide" at bounding box center [508, 159] width 25 height 25
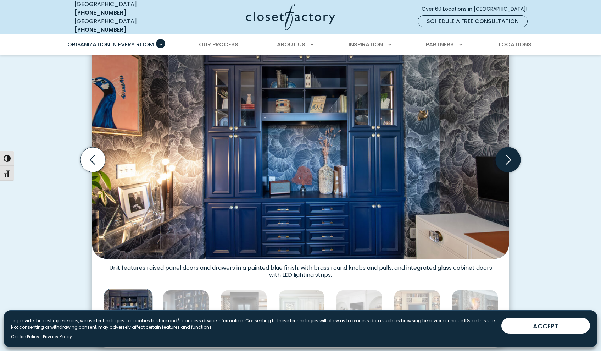
click at [508, 155] on icon "Next slide" at bounding box center [508, 159] width 25 height 25
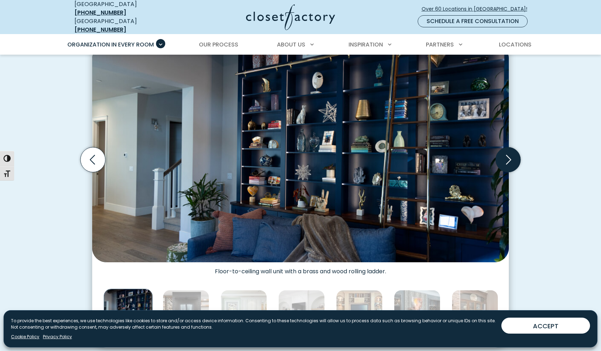
click at [508, 155] on icon "Next slide" at bounding box center [508, 159] width 25 height 25
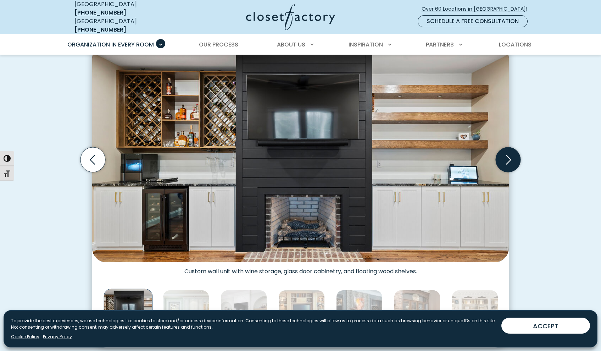
click at [508, 155] on icon "Next slide" at bounding box center [508, 159] width 25 height 25
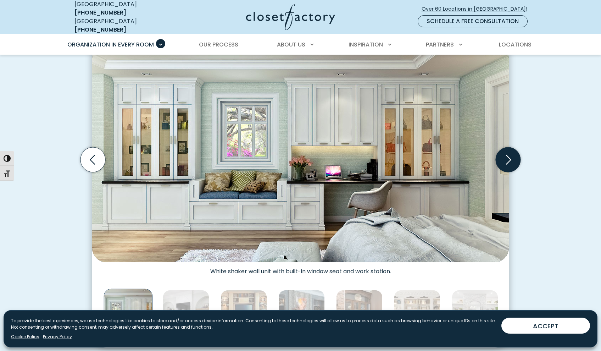
click at [508, 155] on icon "Next slide" at bounding box center [508, 159] width 25 height 25
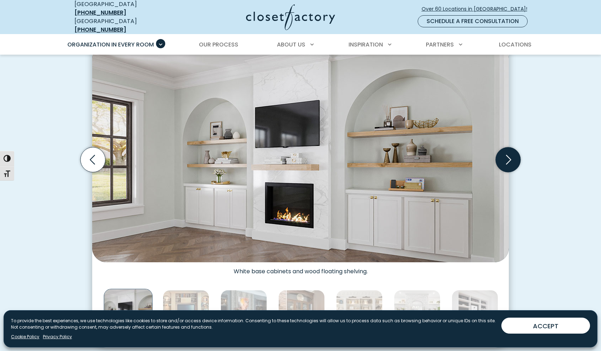
click at [508, 155] on icon "Next slide" at bounding box center [508, 159] width 25 height 25
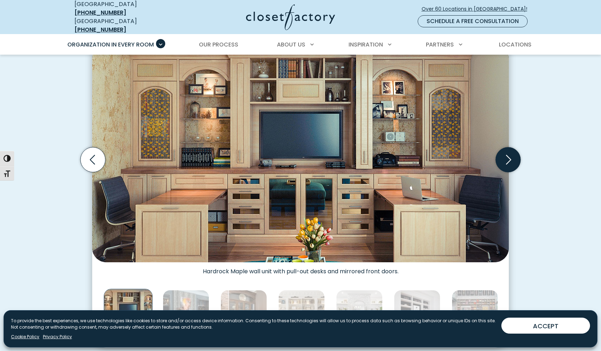
click at [508, 155] on icon "Next slide" at bounding box center [508, 159] width 25 height 25
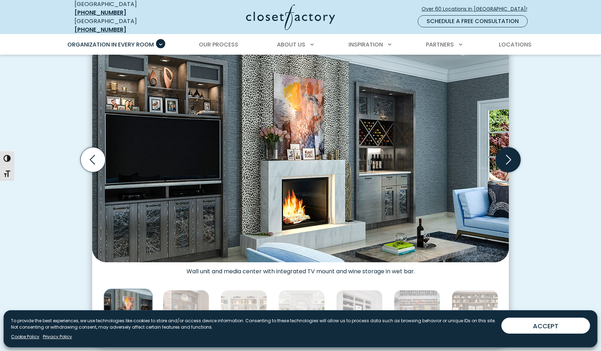
click at [508, 155] on icon "Next slide" at bounding box center [508, 159] width 25 height 25
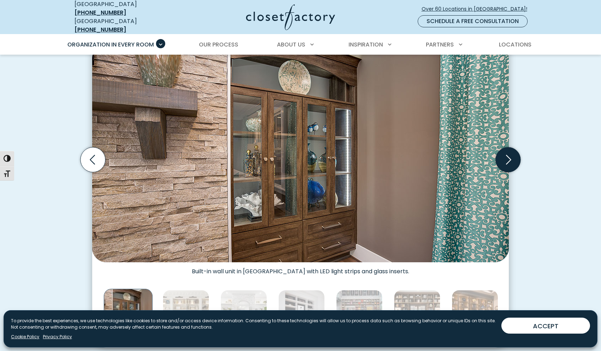
click at [508, 155] on icon "Next slide" at bounding box center [508, 159] width 25 height 25
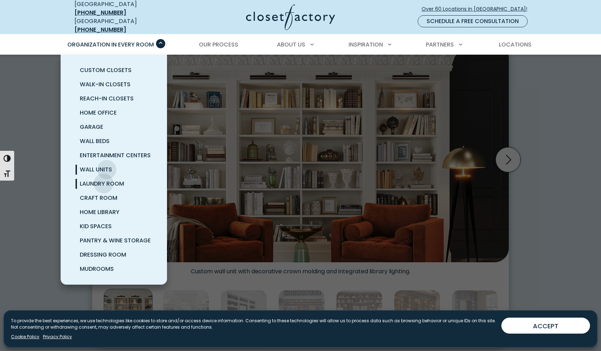
click at [104, 179] on span "Laundry Room" at bounding box center [102, 183] width 44 height 8
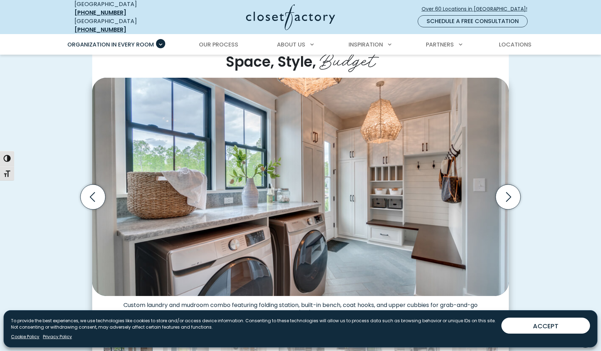
scroll to position [191, 0]
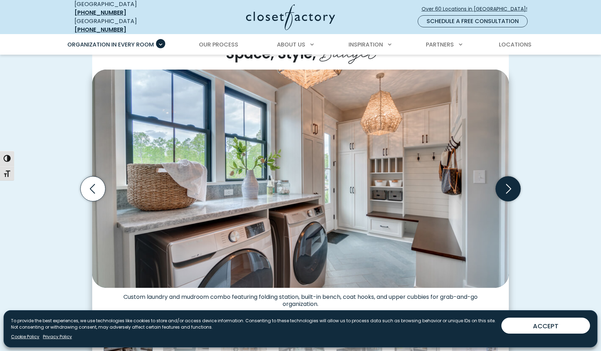
click at [507, 186] on icon "Next slide" at bounding box center [508, 188] width 25 height 25
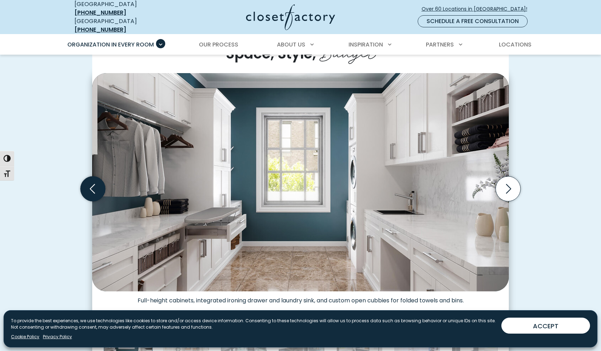
click at [98, 193] on icon "Previous slide" at bounding box center [93, 188] width 25 height 25
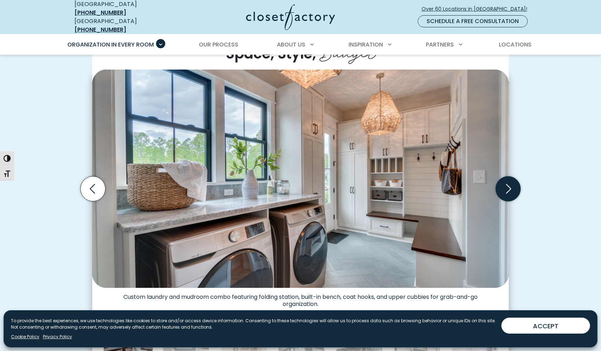
click at [506, 184] on icon "Next slide" at bounding box center [508, 188] width 25 height 25
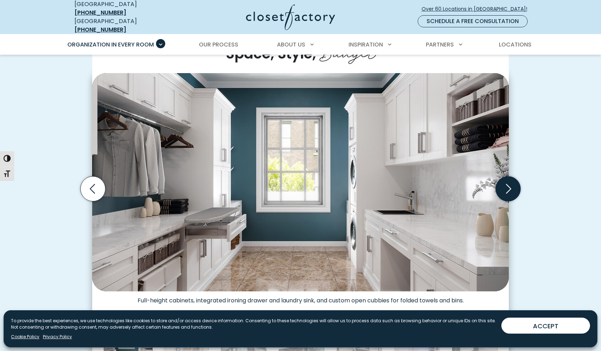
click at [506, 184] on icon "Next slide" at bounding box center [508, 188] width 25 height 25
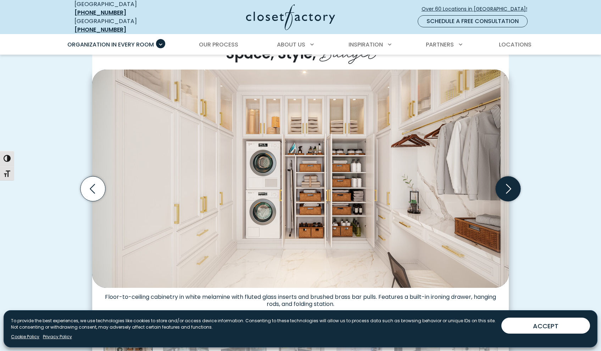
click at [510, 181] on icon "Next slide" at bounding box center [508, 188] width 25 height 25
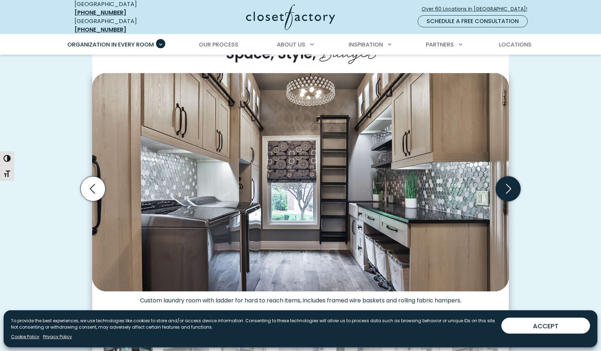
click at [508, 183] on icon "Next slide" at bounding box center [508, 188] width 25 height 25
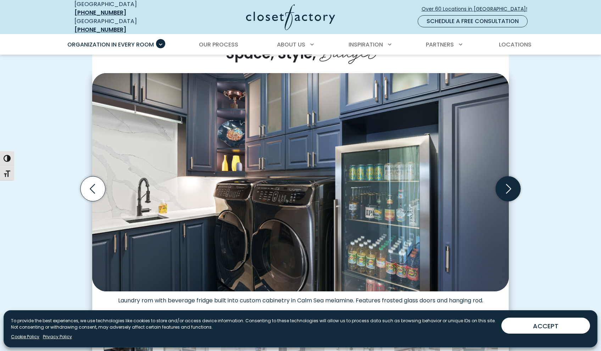
click at [508, 183] on icon "Next slide" at bounding box center [508, 188] width 25 height 25
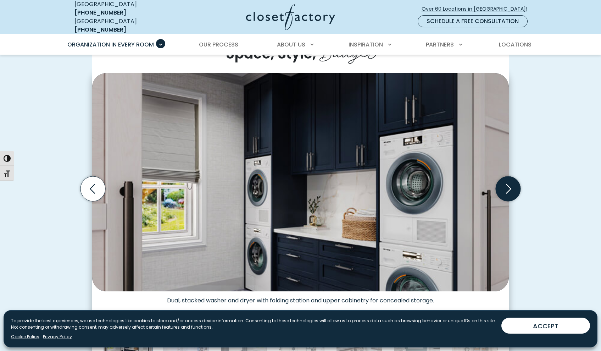
click at [508, 183] on icon "Next slide" at bounding box center [508, 188] width 25 height 25
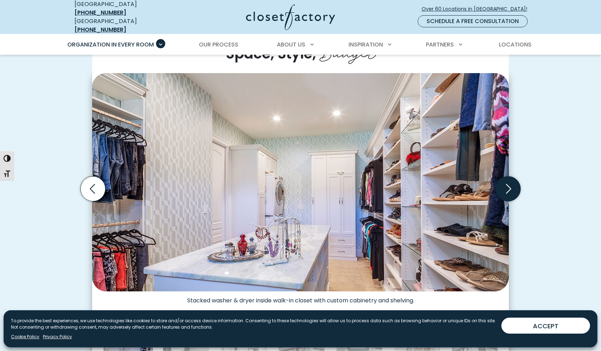
click at [507, 185] on icon "Next slide" at bounding box center [508, 188] width 25 height 25
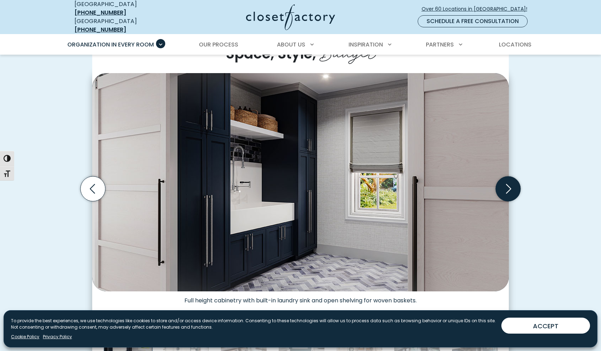
click at [507, 185] on icon "Next slide" at bounding box center [508, 188] width 25 height 25
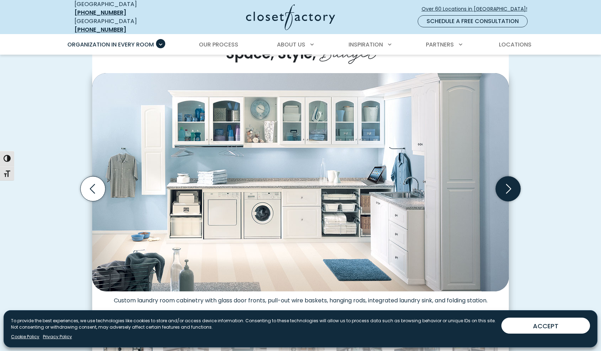
click at [507, 185] on icon "Next slide" at bounding box center [508, 188] width 25 height 25
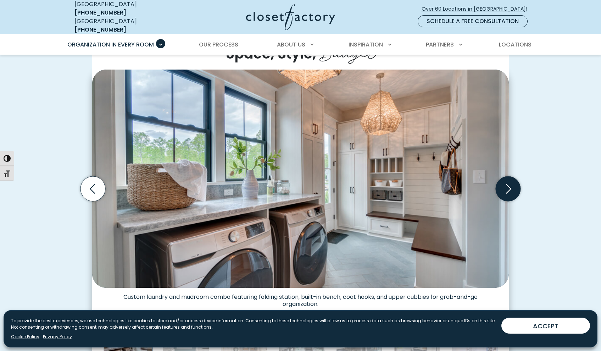
click at [507, 185] on icon "Next slide" at bounding box center [508, 188] width 25 height 25
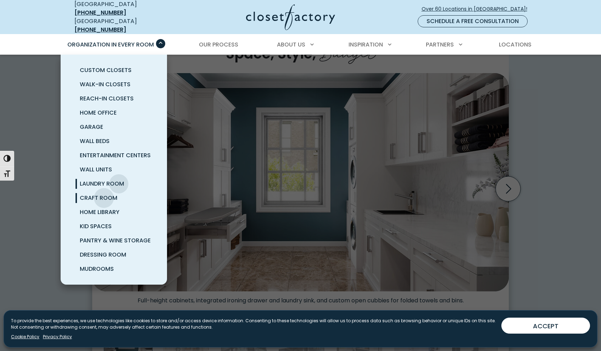
click at [104, 194] on span "Craft Room" at bounding box center [99, 198] width 38 height 8
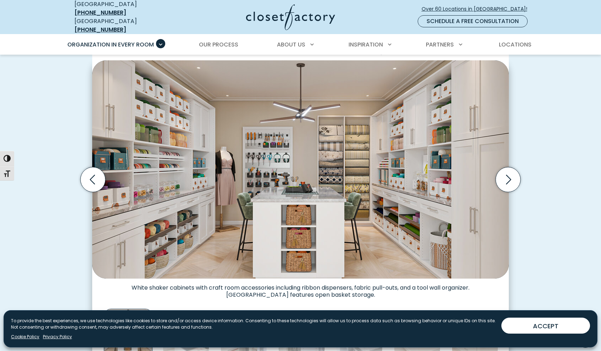
scroll to position [186, 0]
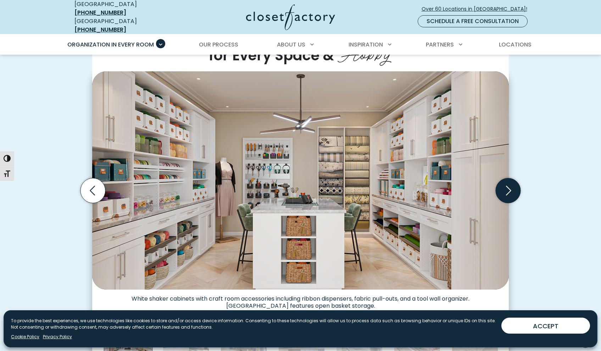
click at [511, 183] on icon "Next slide" at bounding box center [508, 190] width 25 height 25
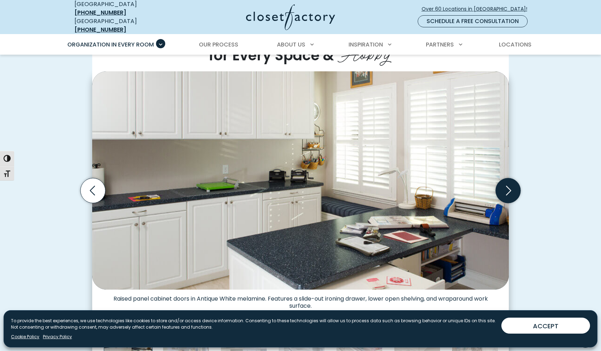
click at [511, 183] on icon "Next slide" at bounding box center [508, 190] width 25 height 25
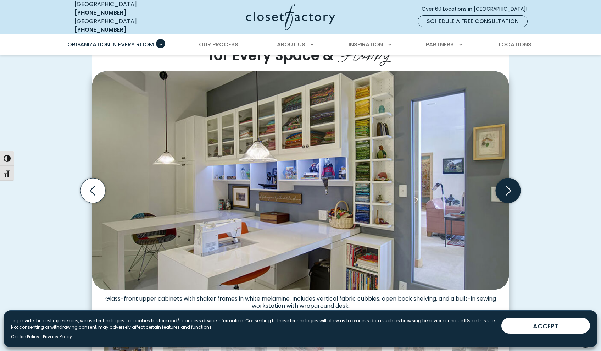
click at [511, 183] on icon "Next slide" at bounding box center [508, 190] width 25 height 25
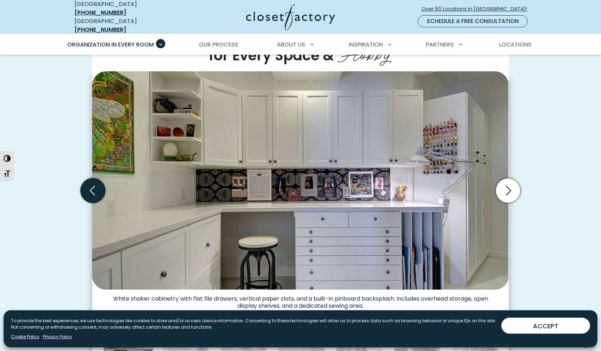
click at [91, 190] on icon "Previous slide" at bounding box center [93, 190] width 25 height 25
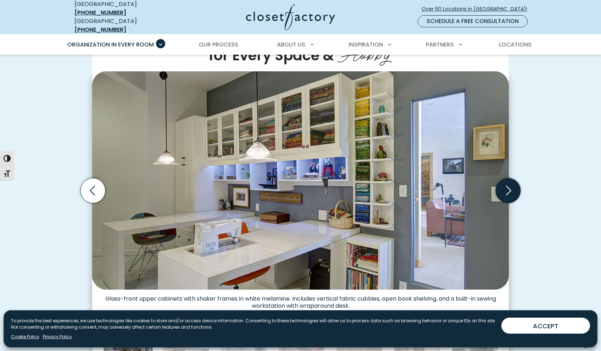
click at [509, 184] on icon "Next slide" at bounding box center [508, 190] width 25 height 25
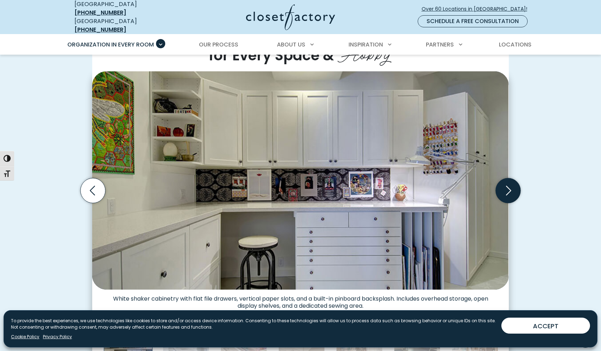
click at [509, 184] on icon "Next slide" at bounding box center [508, 190] width 25 height 25
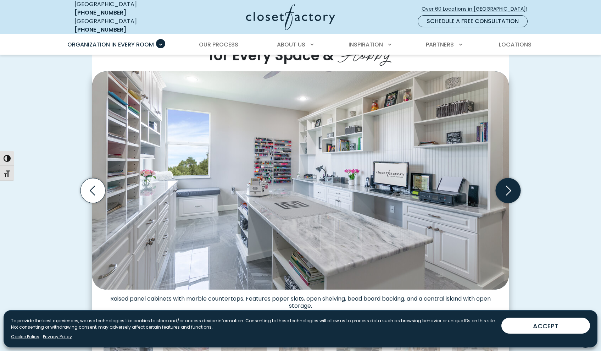
click at [508, 186] on icon "Next slide" at bounding box center [508, 190] width 25 height 25
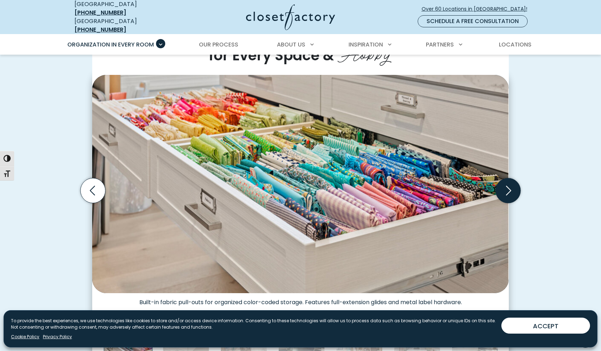
click at [508, 186] on icon "Next slide" at bounding box center [508, 190] width 25 height 25
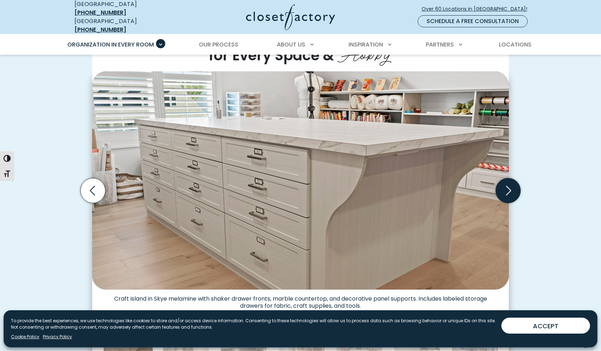
click at [508, 186] on icon "Next slide" at bounding box center [508, 190] width 25 height 25
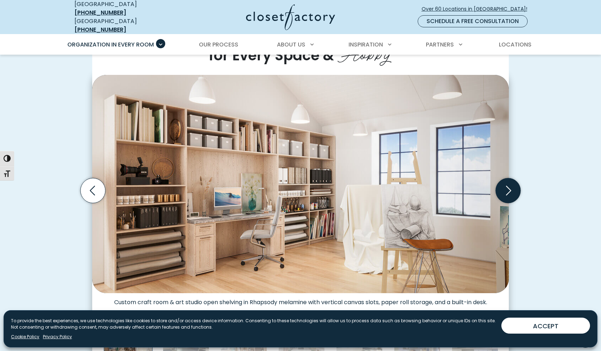
click at [508, 186] on icon "Next slide" at bounding box center [508, 190] width 25 height 25
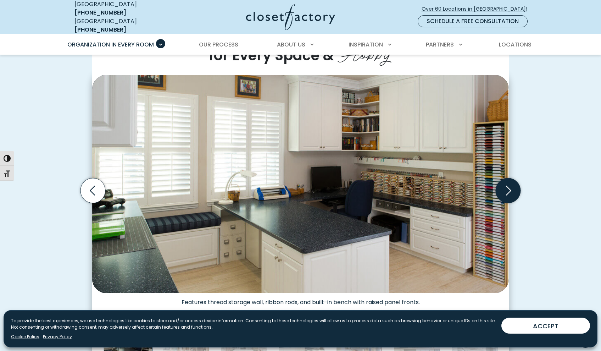
click at [508, 186] on icon "Next slide" at bounding box center [508, 190] width 25 height 25
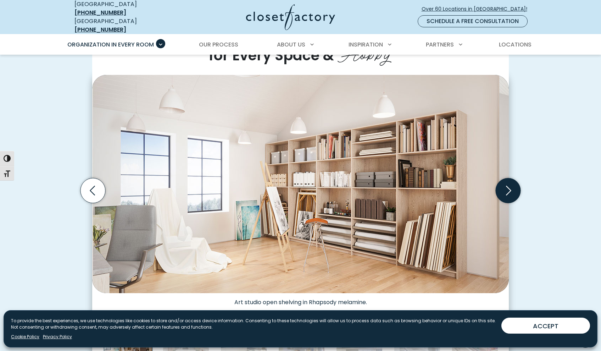
click at [508, 186] on icon "Next slide" at bounding box center [508, 190] width 25 height 25
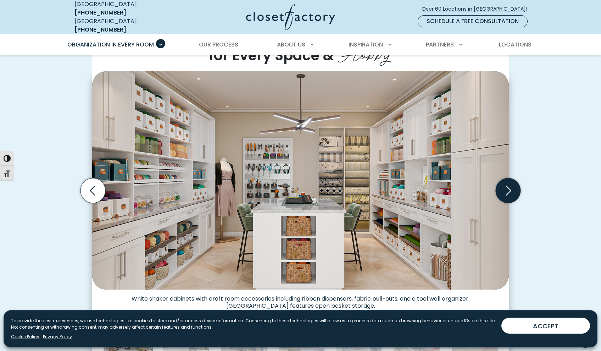
click at [508, 186] on icon "Next slide" at bounding box center [508, 190] width 25 height 25
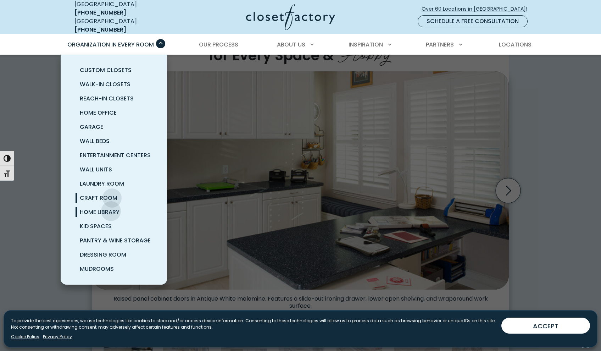
click at [111, 208] on span "Home Library" at bounding box center [100, 212] width 40 height 8
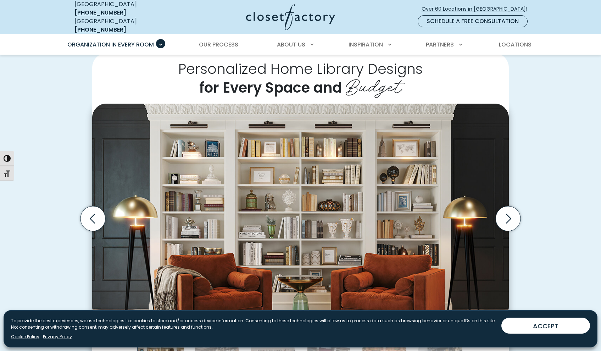
scroll to position [173, 0]
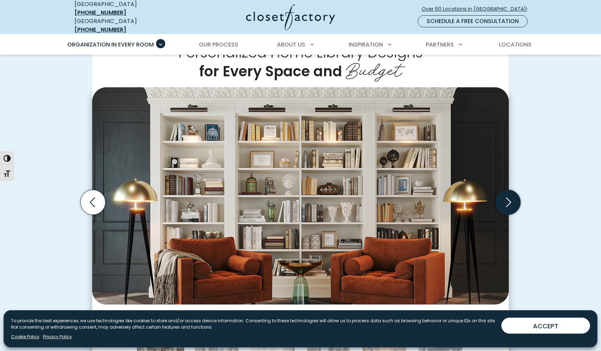
click at [514, 199] on icon "Next slide" at bounding box center [508, 202] width 25 height 25
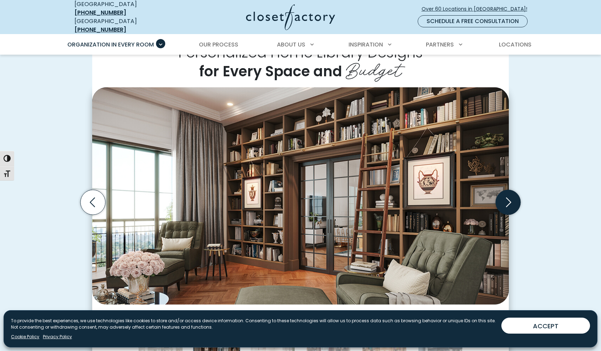
click at [514, 199] on icon "Next slide" at bounding box center [508, 202] width 25 height 25
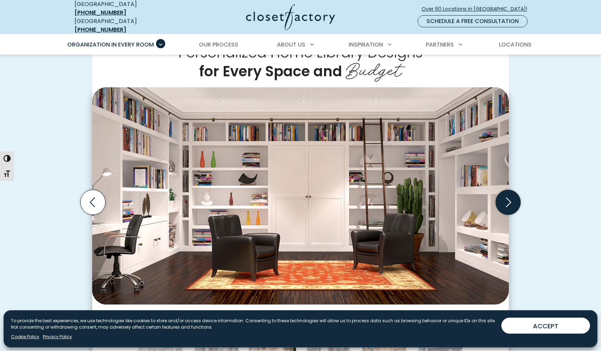
click at [514, 199] on icon "Next slide" at bounding box center [508, 202] width 25 height 25
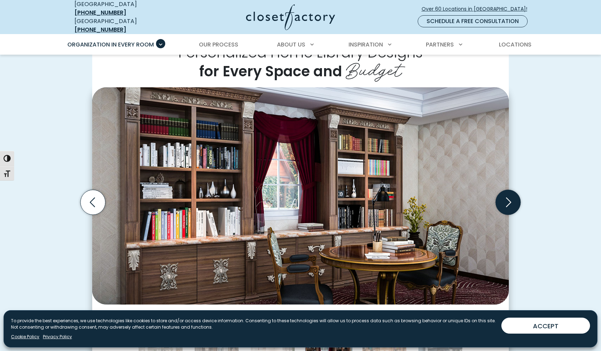
click at [514, 199] on icon "Next slide" at bounding box center [508, 202] width 25 height 25
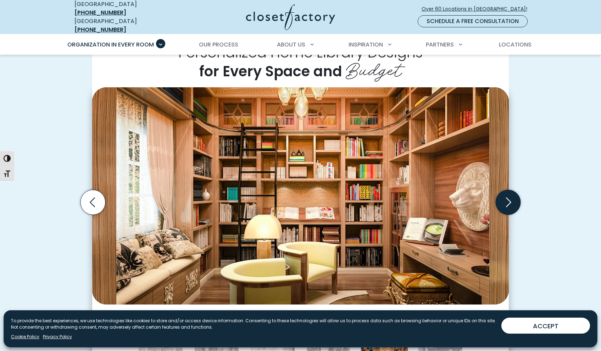
click at [514, 199] on icon "Next slide" at bounding box center [508, 202] width 25 height 25
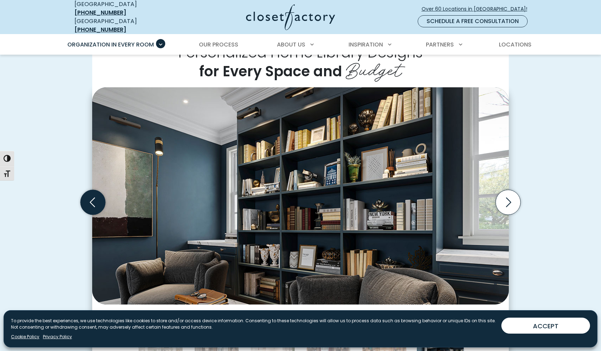
click at [99, 198] on icon "Previous slide" at bounding box center [93, 202] width 25 height 25
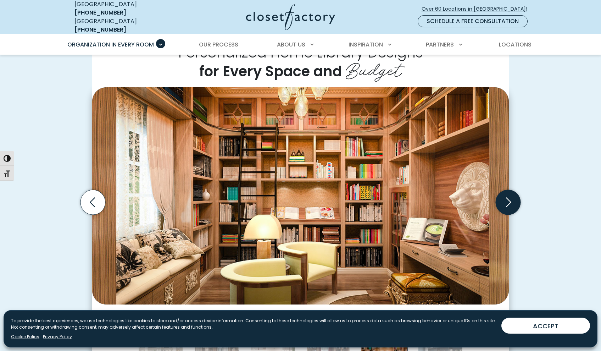
click at [509, 201] on icon "Next slide" at bounding box center [508, 202] width 25 height 25
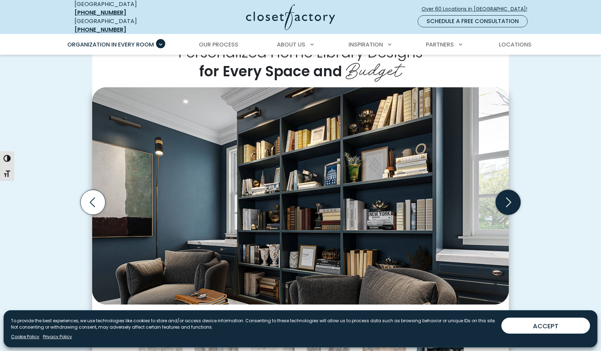
click at [511, 195] on icon "Next slide" at bounding box center [508, 202] width 25 height 25
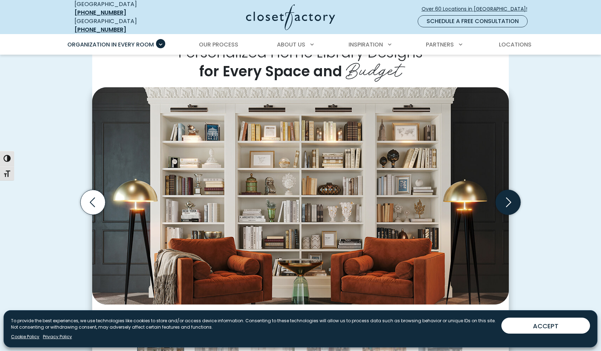
click at [511, 195] on icon "Next slide" at bounding box center [508, 202] width 25 height 25
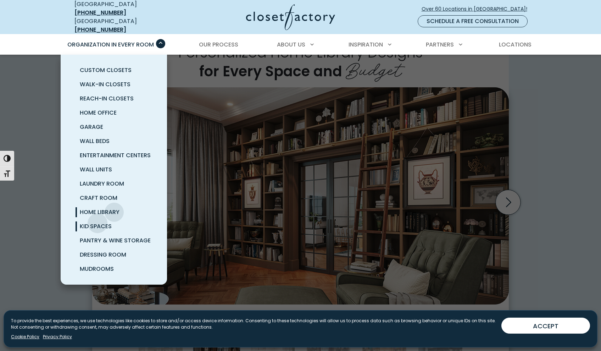
click at [98, 222] on span "Kid Spaces" at bounding box center [96, 226] width 32 height 8
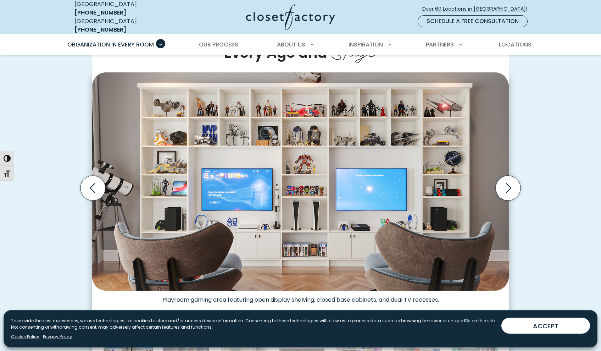
scroll to position [209, 0]
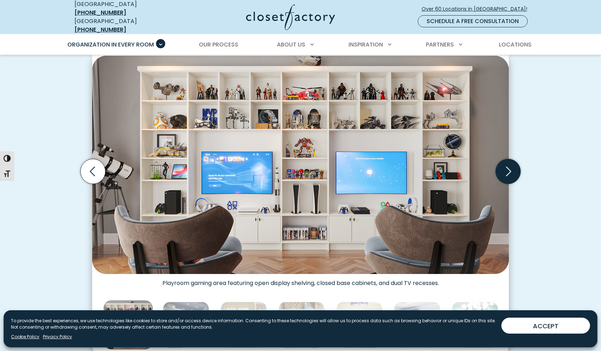
click at [509, 166] on icon "Next slide" at bounding box center [508, 171] width 25 height 25
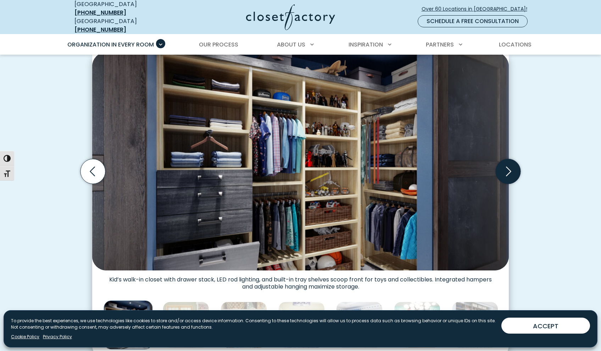
click at [509, 166] on icon "Next slide" at bounding box center [508, 171] width 25 height 25
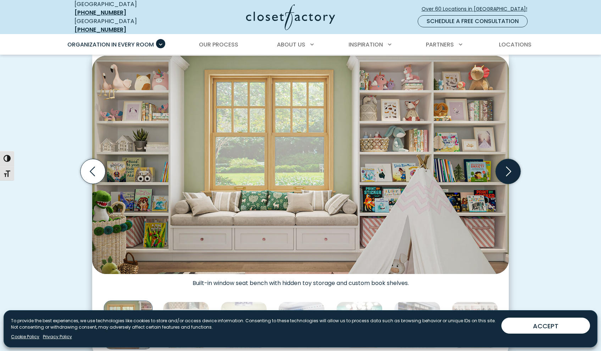
click at [509, 166] on icon "Next slide" at bounding box center [508, 171] width 25 height 25
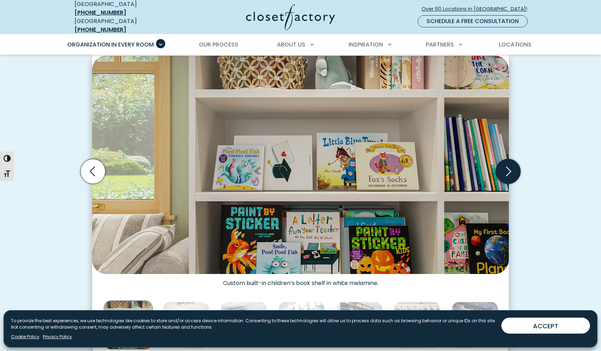
click at [509, 166] on icon "Next slide" at bounding box center [508, 171] width 25 height 25
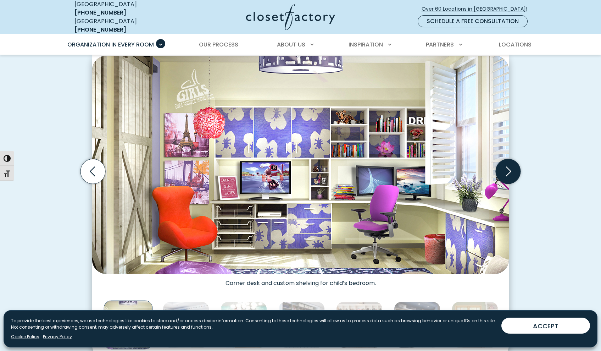
click at [509, 166] on icon "Next slide" at bounding box center [508, 171] width 25 height 25
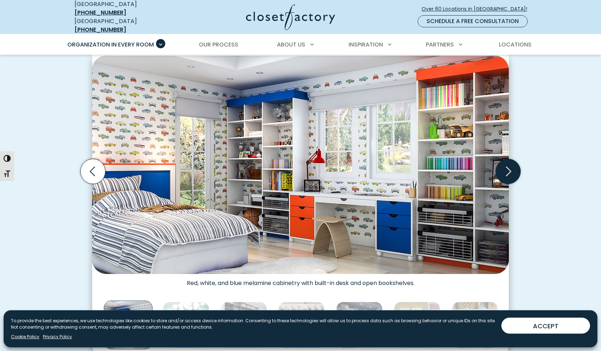
click at [509, 166] on icon "Next slide" at bounding box center [508, 171] width 25 height 25
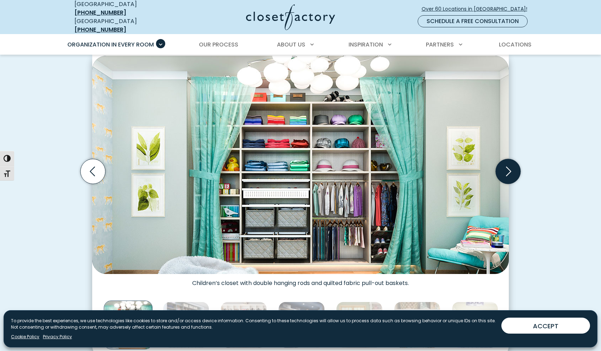
click at [509, 166] on icon "Next slide" at bounding box center [508, 171] width 25 height 25
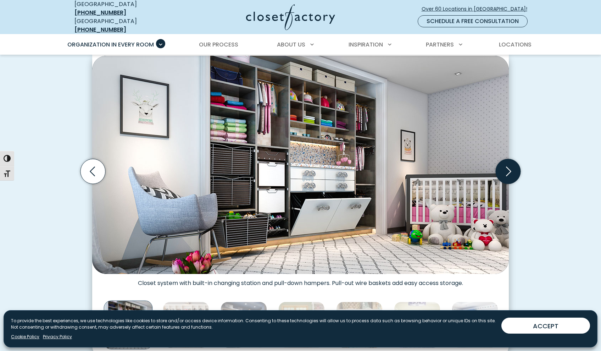
click at [509, 166] on icon "Next slide" at bounding box center [508, 171] width 25 height 25
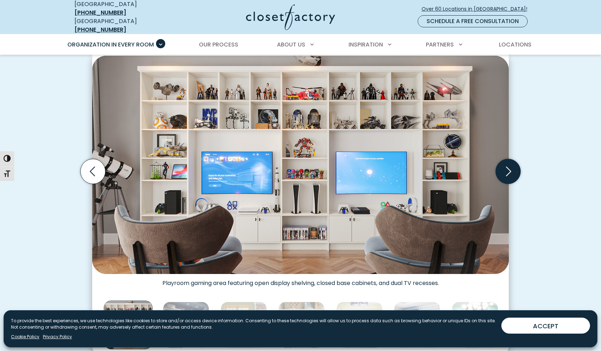
click at [509, 166] on icon "Next slide" at bounding box center [508, 171] width 25 height 25
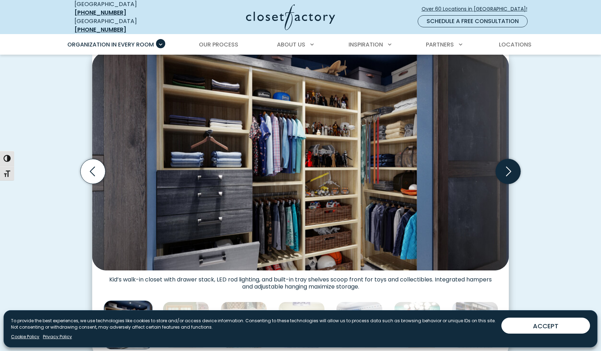
click at [509, 166] on icon "Next slide" at bounding box center [508, 171] width 25 height 25
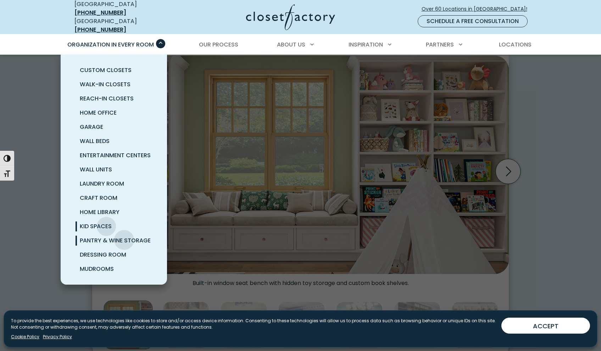
click at [124, 236] on span "Pantry & Wine Storage" at bounding box center [115, 240] width 71 height 8
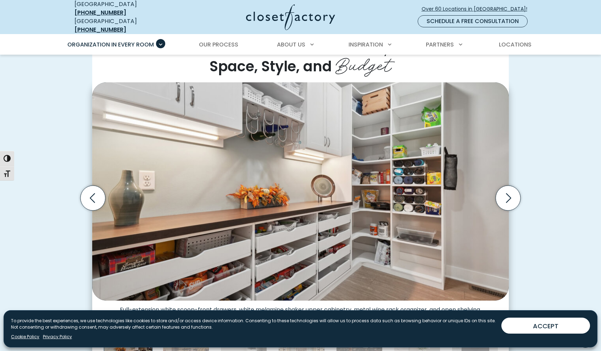
scroll to position [170, 0]
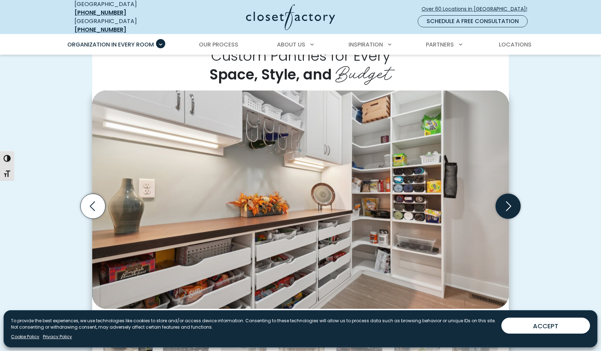
click at [509, 200] on icon "Next slide" at bounding box center [508, 205] width 25 height 25
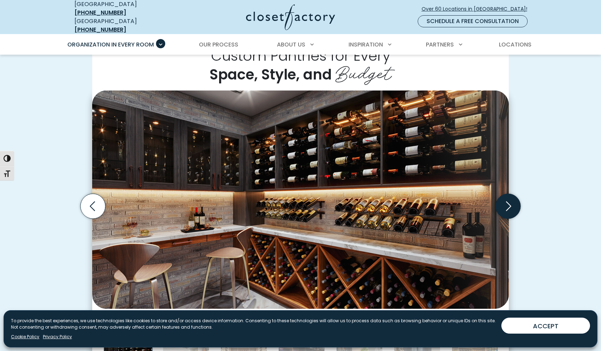
click at [509, 200] on icon "Next slide" at bounding box center [508, 205] width 25 height 25
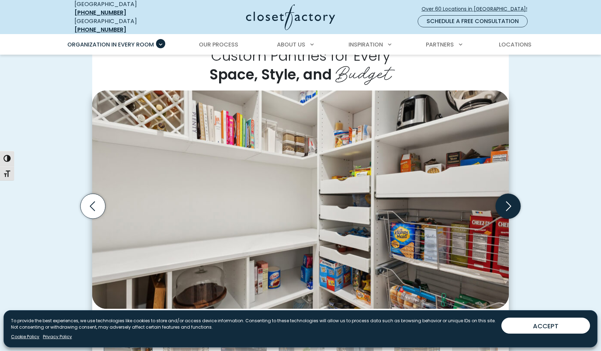
click at [509, 200] on icon "Next slide" at bounding box center [508, 205] width 25 height 25
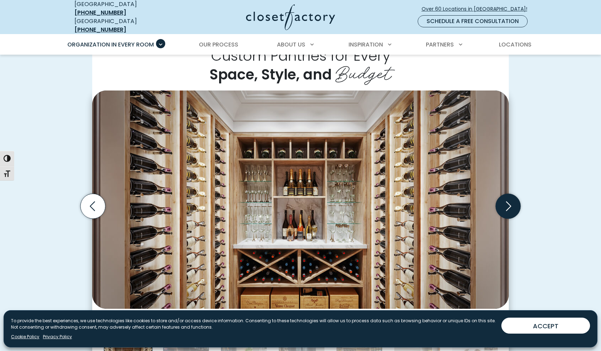
click at [509, 200] on icon "Next slide" at bounding box center [508, 205] width 25 height 25
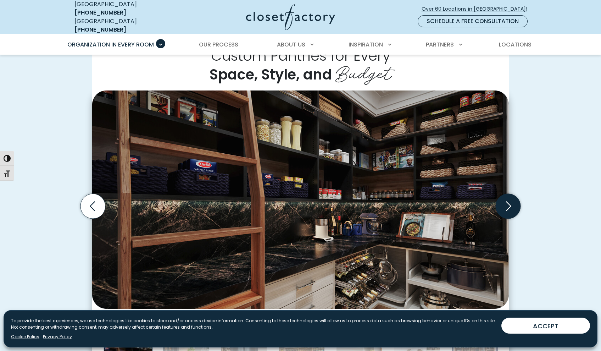
click at [509, 200] on icon "Next slide" at bounding box center [508, 205] width 25 height 25
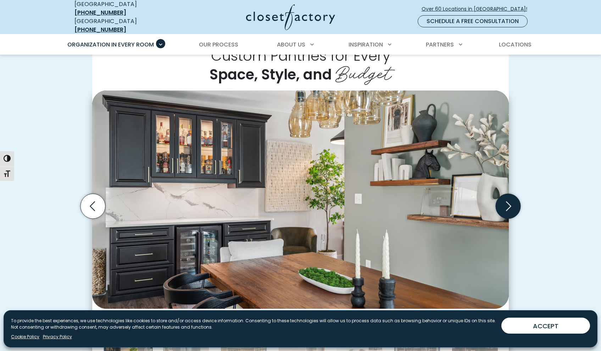
click at [509, 200] on icon "Next slide" at bounding box center [508, 205] width 25 height 25
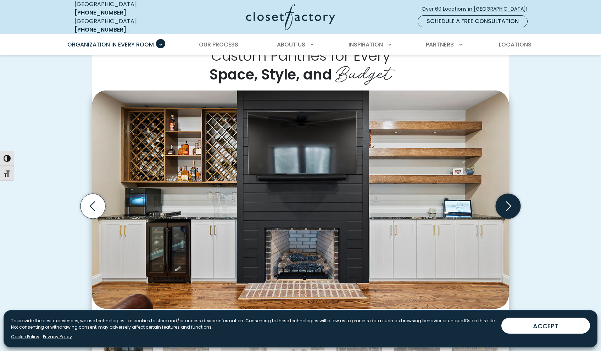
click at [509, 200] on icon "Next slide" at bounding box center [508, 205] width 25 height 25
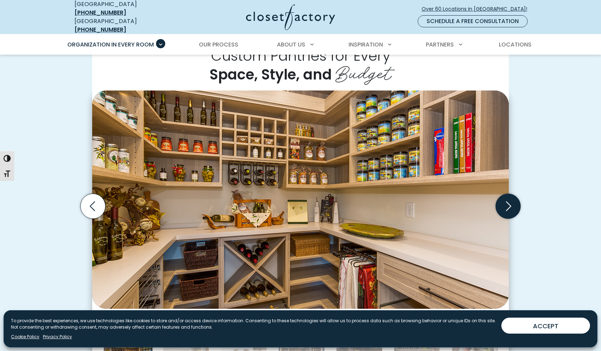
click at [509, 200] on icon "Next slide" at bounding box center [508, 205] width 25 height 25
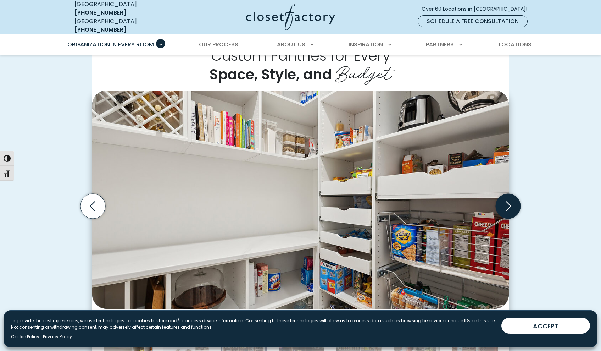
click at [509, 200] on icon "Next slide" at bounding box center [508, 205] width 25 height 25
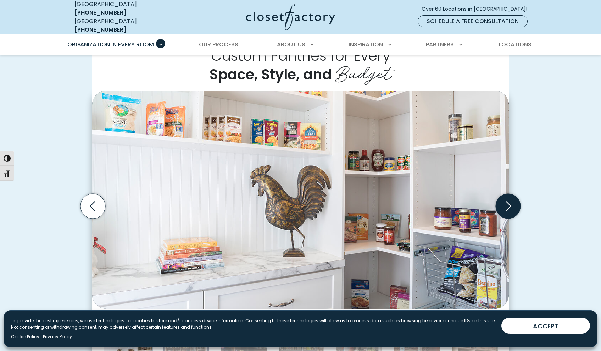
click at [509, 200] on icon "Next slide" at bounding box center [508, 205] width 25 height 25
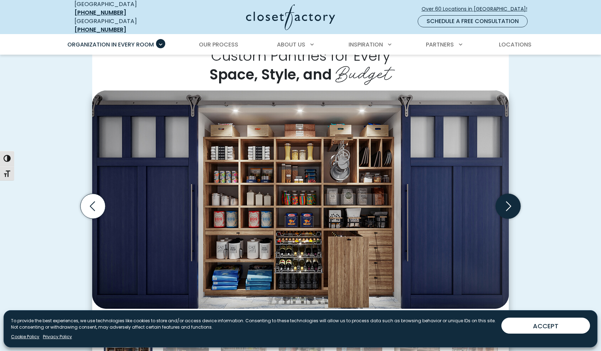
click at [509, 200] on icon "Next slide" at bounding box center [508, 205] width 25 height 25
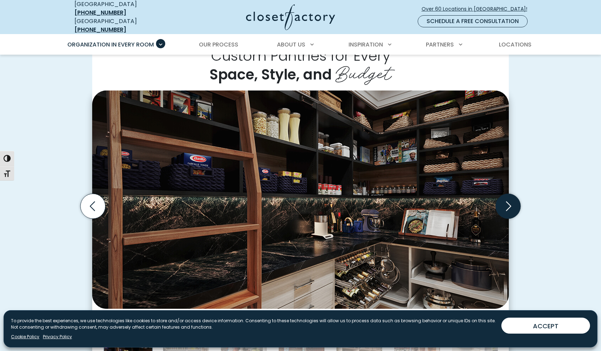
click at [509, 200] on icon "Next slide" at bounding box center [508, 205] width 25 height 25
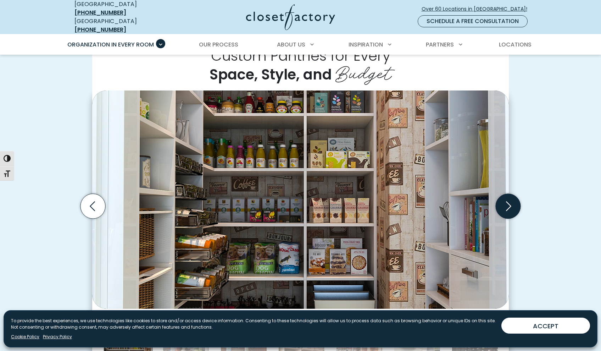
click at [509, 200] on icon "Next slide" at bounding box center [508, 205] width 25 height 25
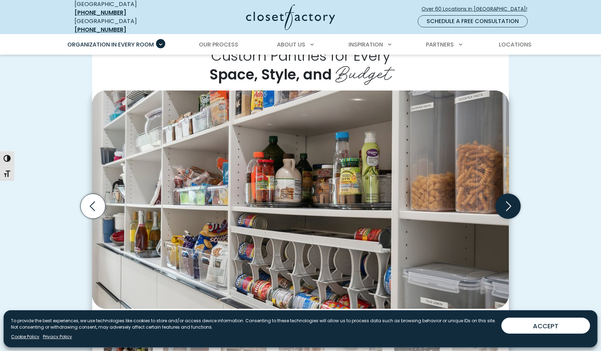
click at [509, 200] on icon "Next slide" at bounding box center [508, 205] width 25 height 25
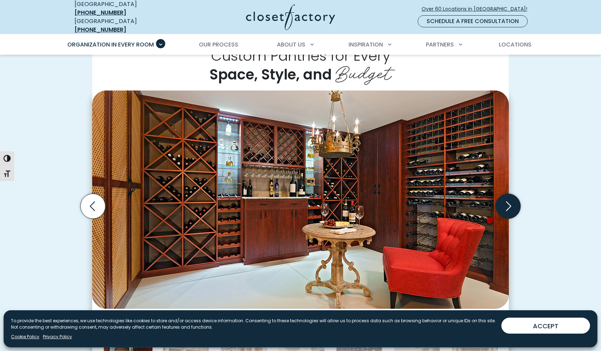
click at [509, 200] on icon "Next slide" at bounding box center [508, 205] width 25 height 25
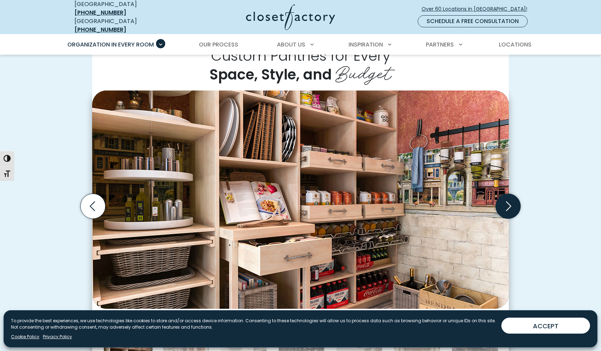
click at [509, 200] on icon "Next slide" at bounding box center [508, 205] width 25 height 25
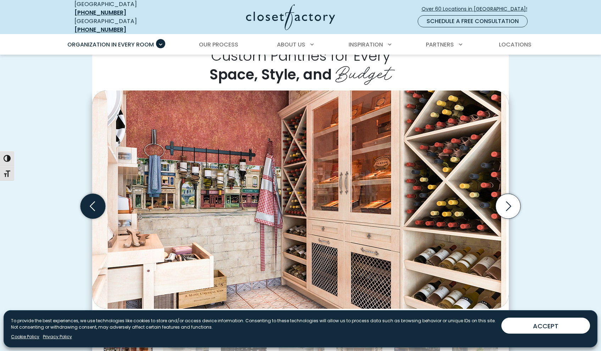
click at [96, 201] on icon "Previous slide" at bounding box center [93, 205] width 25 height 25
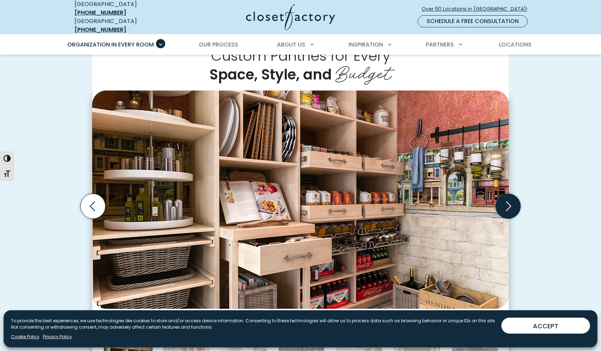
click at [509, 201] on icon "Next slide" at bounding box center [508, 205] width 25 height 25
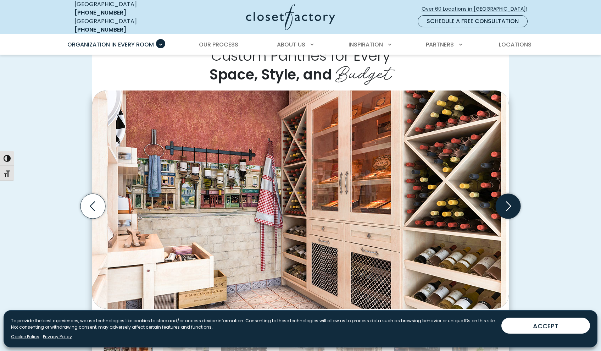
click at [509, 201] on icon "Next slide" at bounding box center [508, 205] width 25 height 25
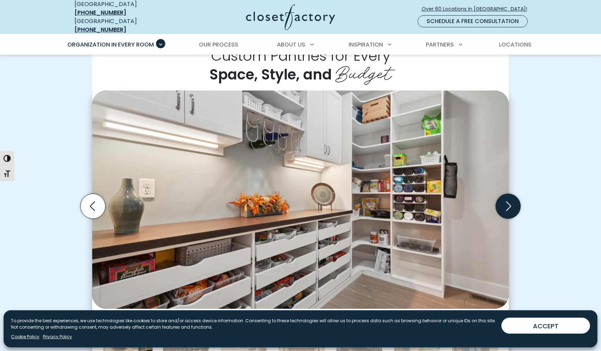
click at [509, 201] on icon "Next slide" at bounding box center [508, 205] width 25 height 25
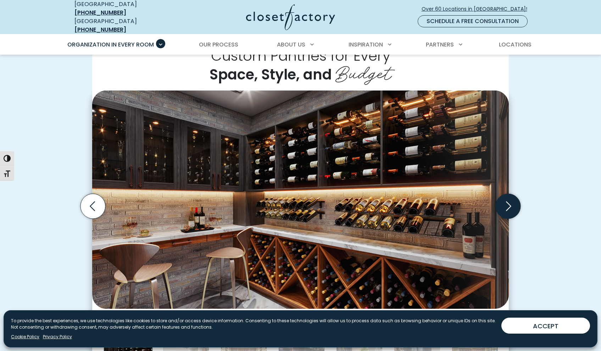
click at [509, 201] on icon "Next slide" at bounding box center [508, 205] width 25 height 25
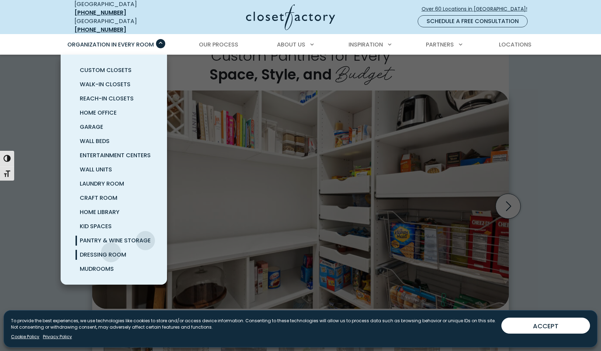
click at [111, 250] on span "Dressing Room" at bounding box center [103, 254] width 46 height 8
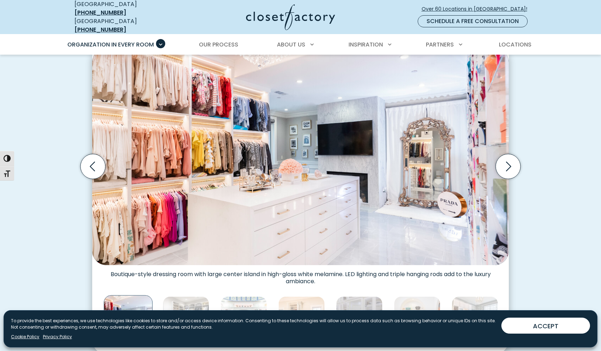
scroll to position [216, 0]
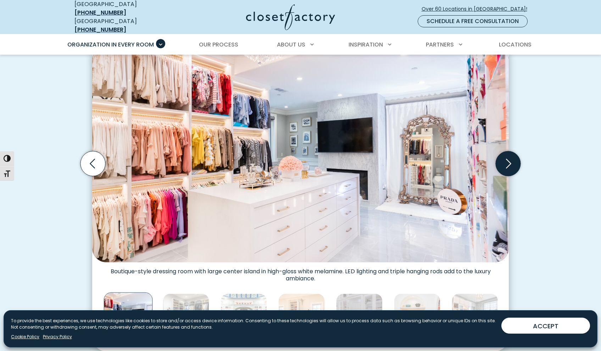
click at [505, 159] on icon "Next slide" at bounding box center [508, 163] width 25 height 25
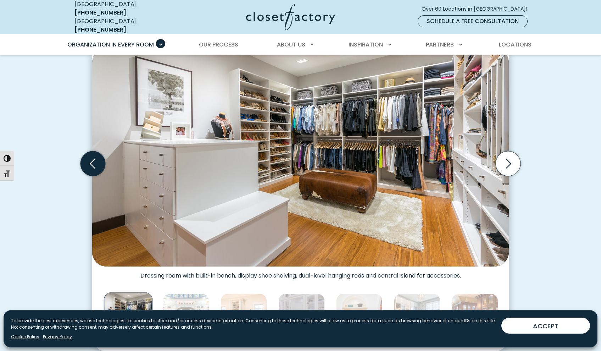
click at [103, 166] on icon "Previous slide" at bounding box center [93, 163] width 31 height 31
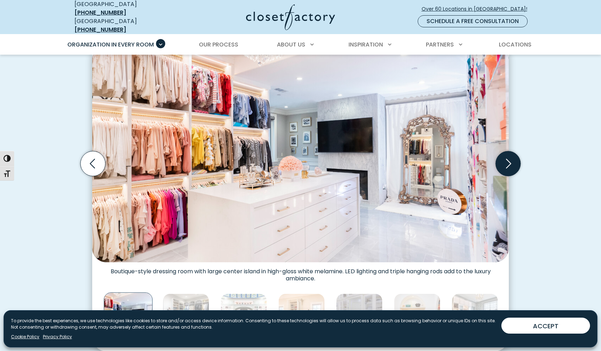
click at [505, 160] on icon "Next slide" at bounding box center [508, 163] width 25 height 25
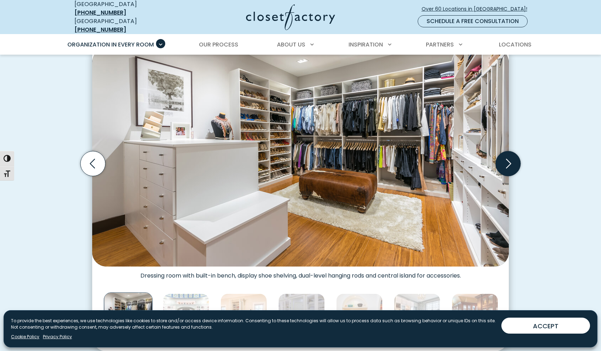
click at [505, 160] on icon "Next slide" at bounding box center [508, 163] width 25 height 25
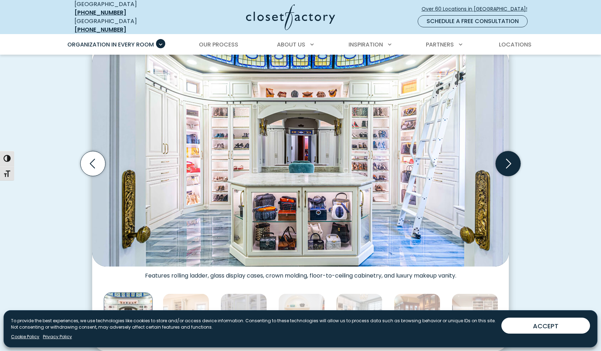
click at [505, 160] on icon "Next slide" at bounding box center [508, 163] width 25 height 25
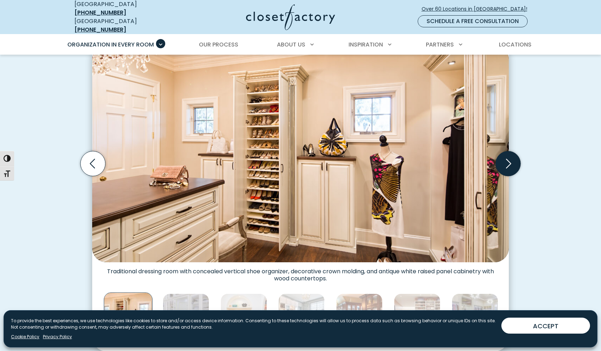
click at [505, 160] on icon "Next slide" at bounding box center [508, 163] width 25 height 25
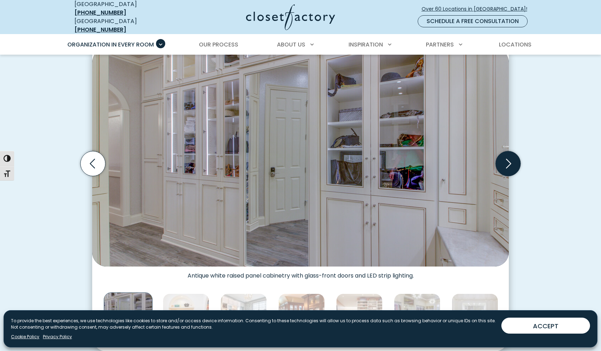
click at [505, 160] on icon "Next slide" at bounding box center [508, 163] width 25 height 25
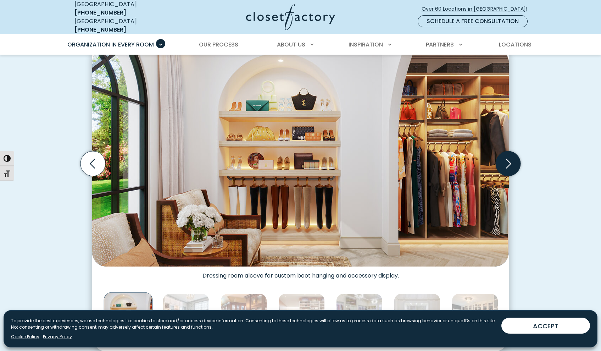
click at [505, 160] on icon "Next slide" at bounding box center [508, 163] width 25 height 25
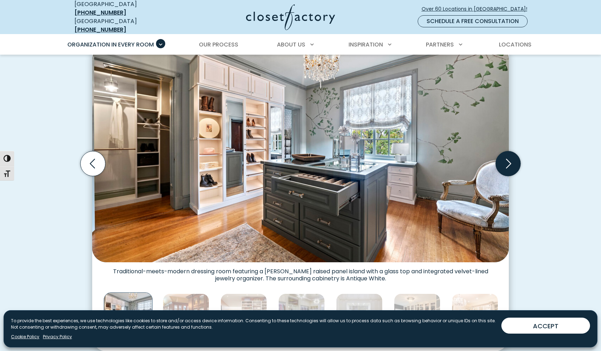
click at [507, 160] on icon "Next slide" at bounding box center [508, 163] width 25 height 25
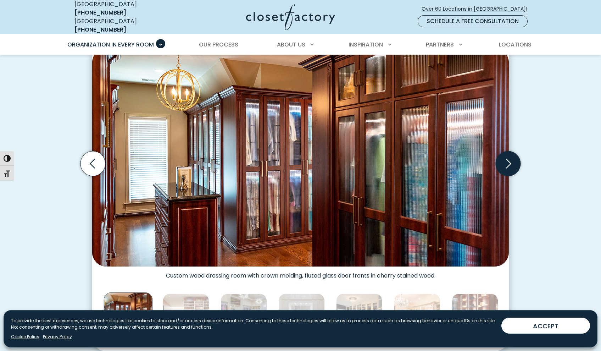
click at [507, 160] on icon "Next slide" at bounding box center [508, 163] width 25 height 25
